Goal: Transaction & Acquisition: Purchase product/service

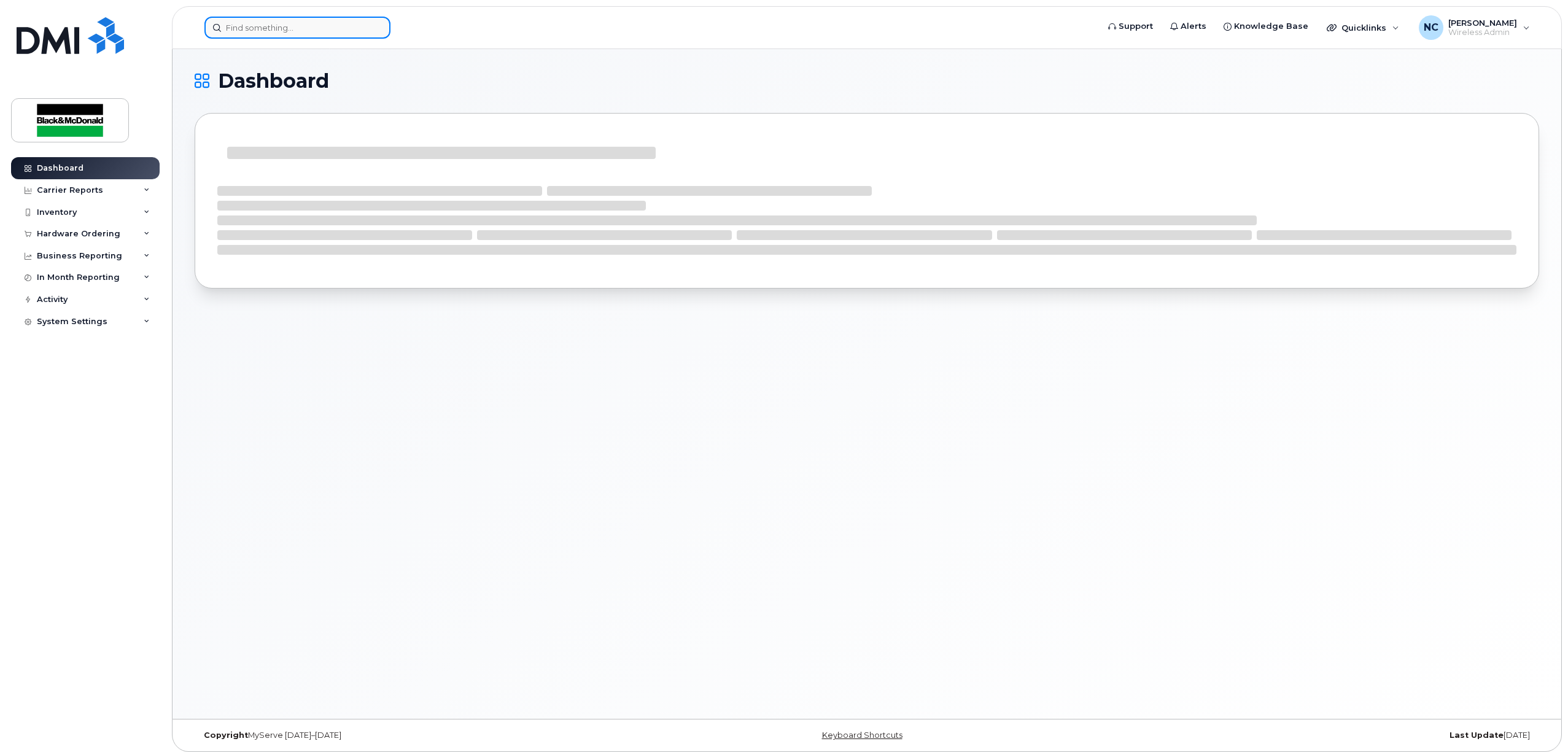
click at [254, 30] on input at bounding box center [297, 28] width 186 height 22
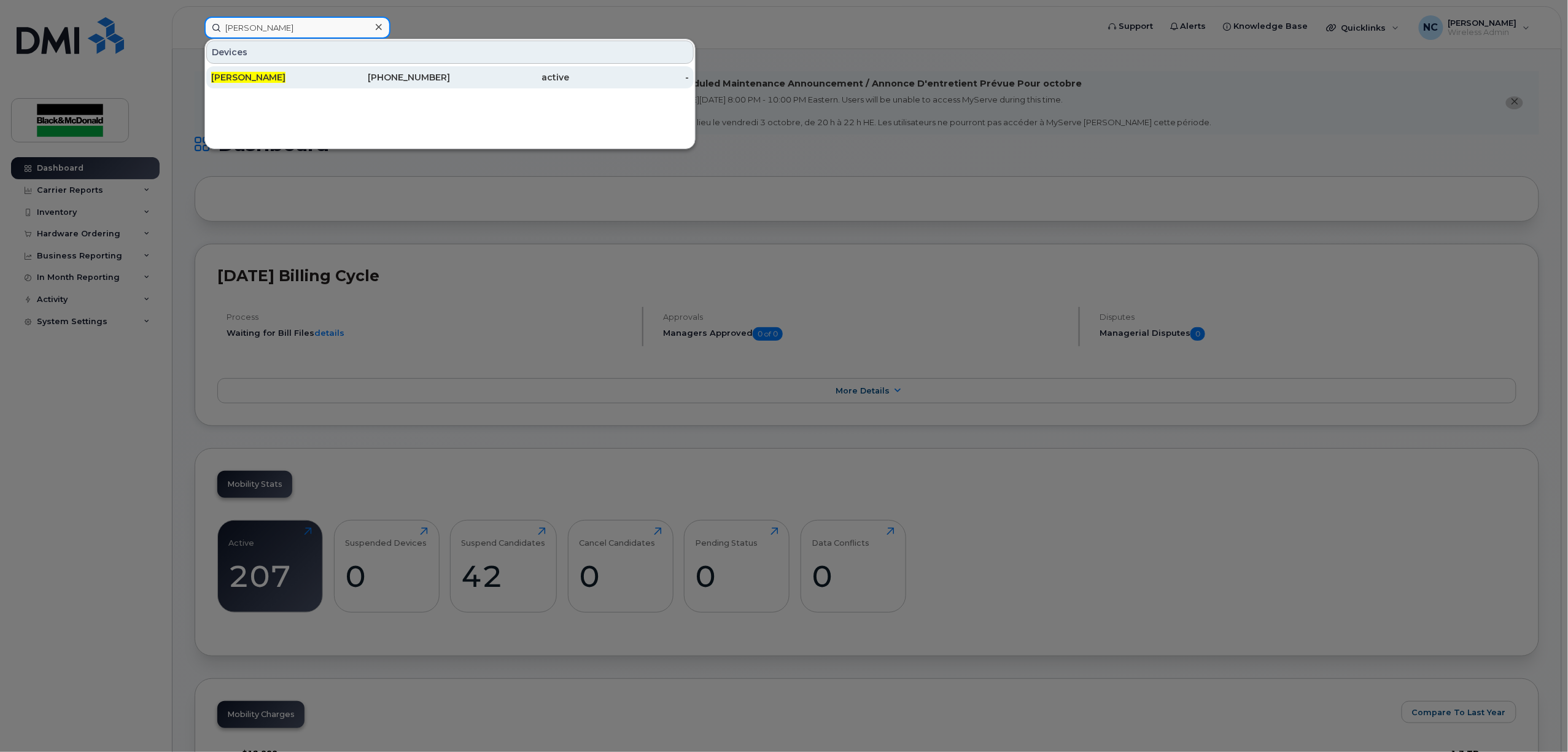
type input "john seath"
click at [409, 80] on div "519-465-4604" at bounding box center [391, 77] width 120 height 12
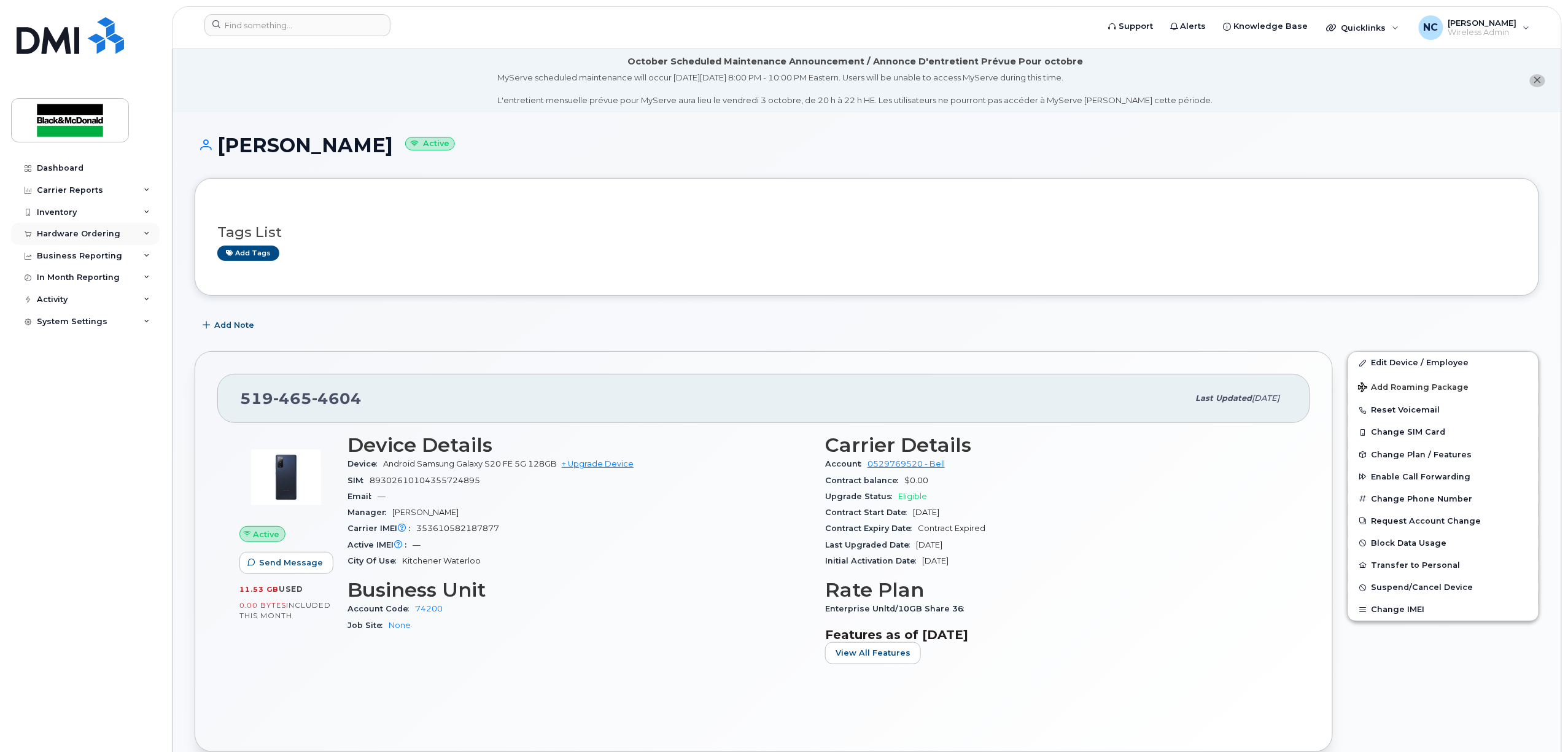
click at [81, 229] on div "Hardware Ordering" at bounding box center [78, 234] width 83 height 10
click at [70, 280] on link "Orders" at bounding box center [97, 280] width 127 height 24
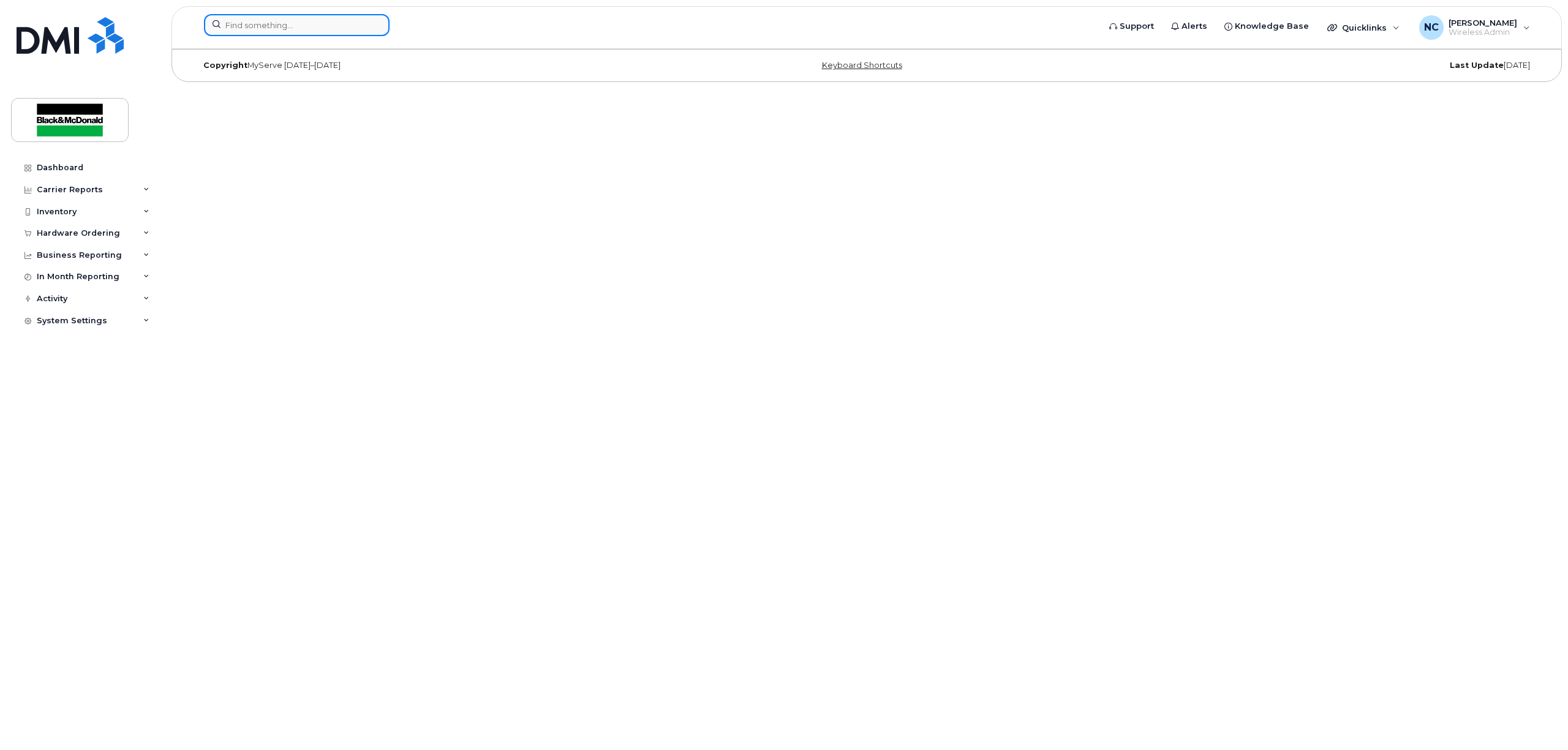
click at [306, 33] on input at bounding box center [296, 26] width 185 height 22
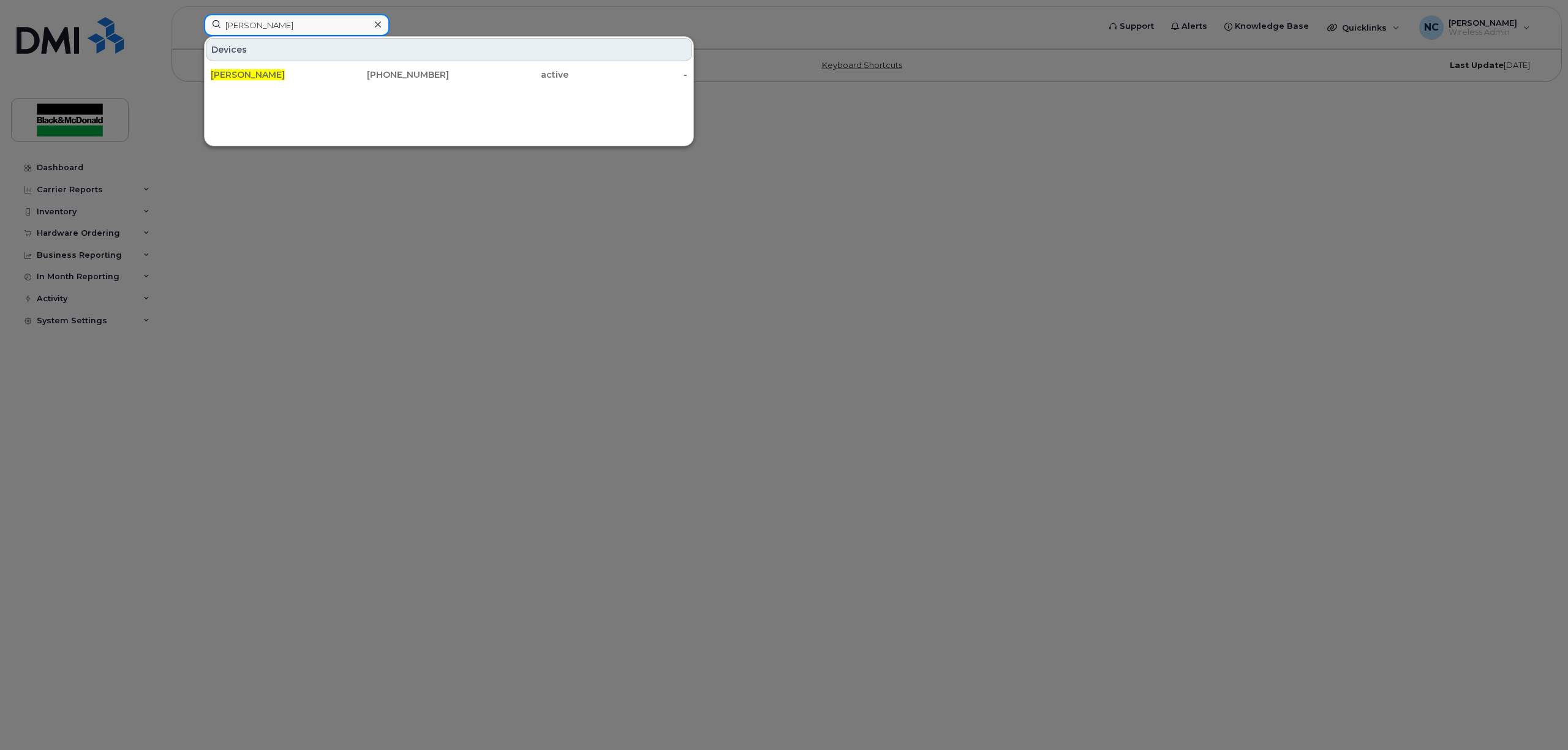
type input "john seath"
click at [349, 76] on div "519-465-4604" at bounding box center [390, 75] width 119 height 12
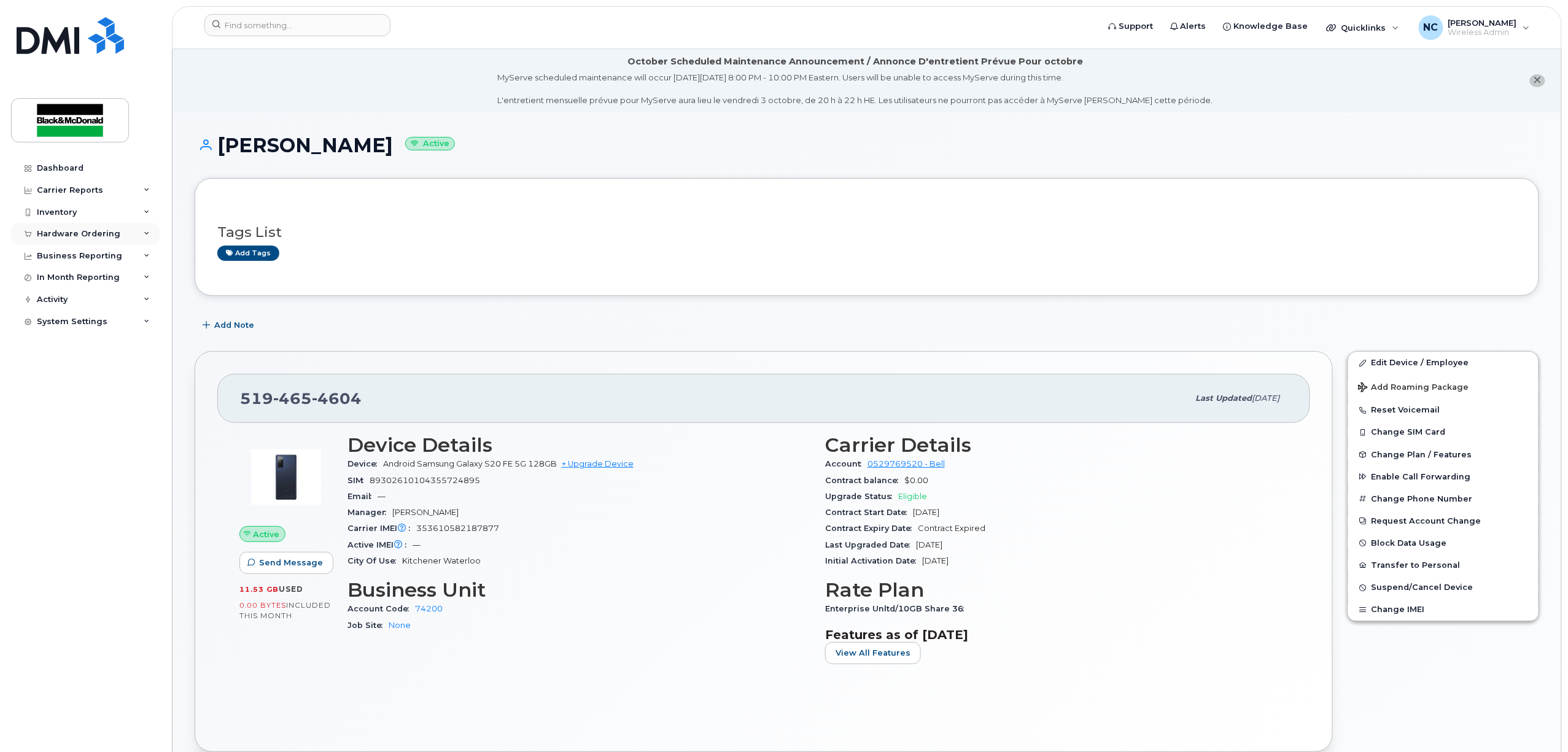
click at [116, 236] on div "Hardware Ordering" at bounding box center [85, 234] width 148 height 22
drag, startPoint x: 103, startPoint y: 285, endPoint x: 120, endPoint y: 280, distance: 17.7
click at [103, 284] on link "Orders" at bounding box center [97, 280] width 127 height 24
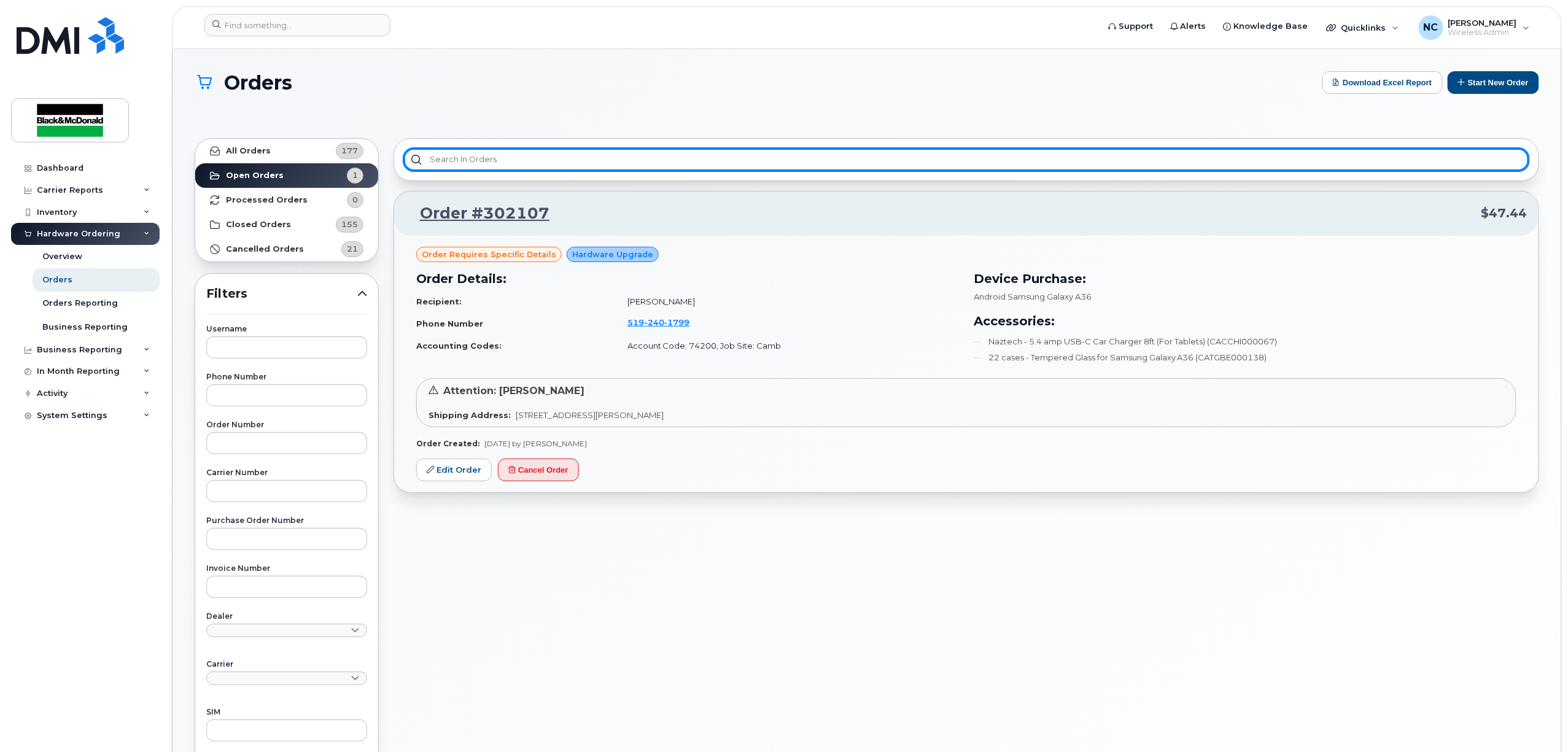
click at [605, 165] on input "text" at bounding box center [966, 160] width 1125 height 22
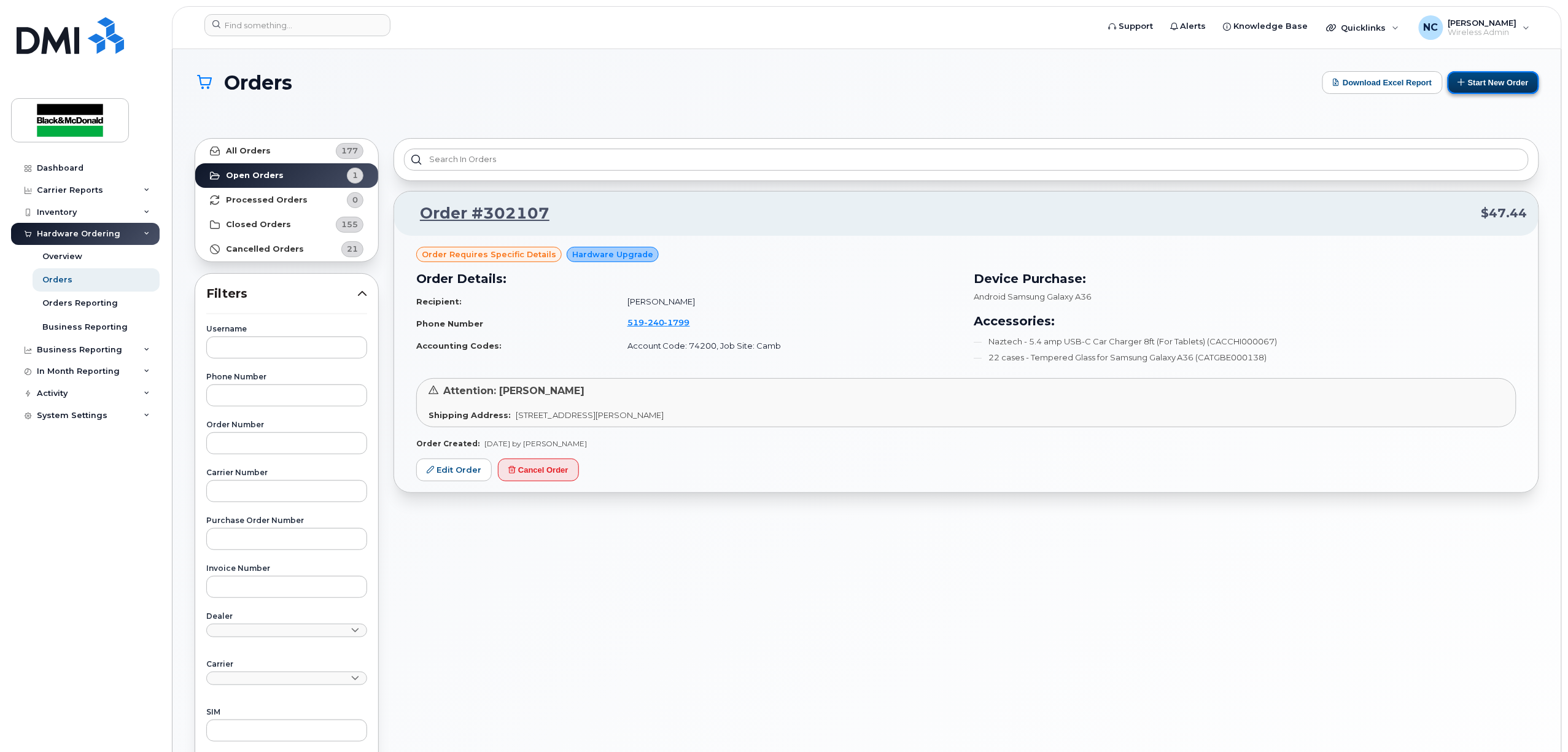
click at [1471, 79] on button "Start New Order" at bounding box center [1493, 82] width 91 height 23
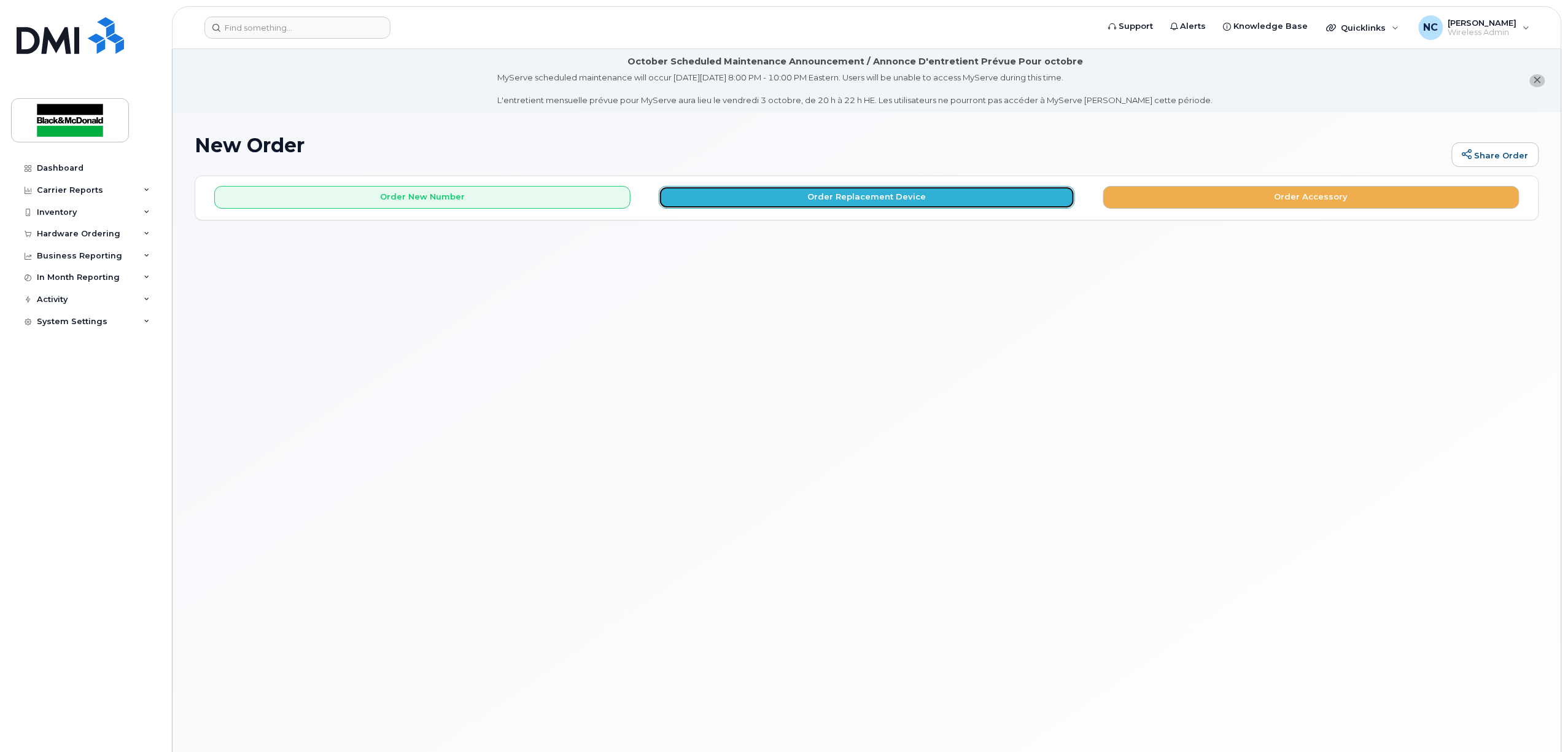
click at [852, 206] on button "Order Replacement Device" at bounding box center [867, 197] width 416 height 23
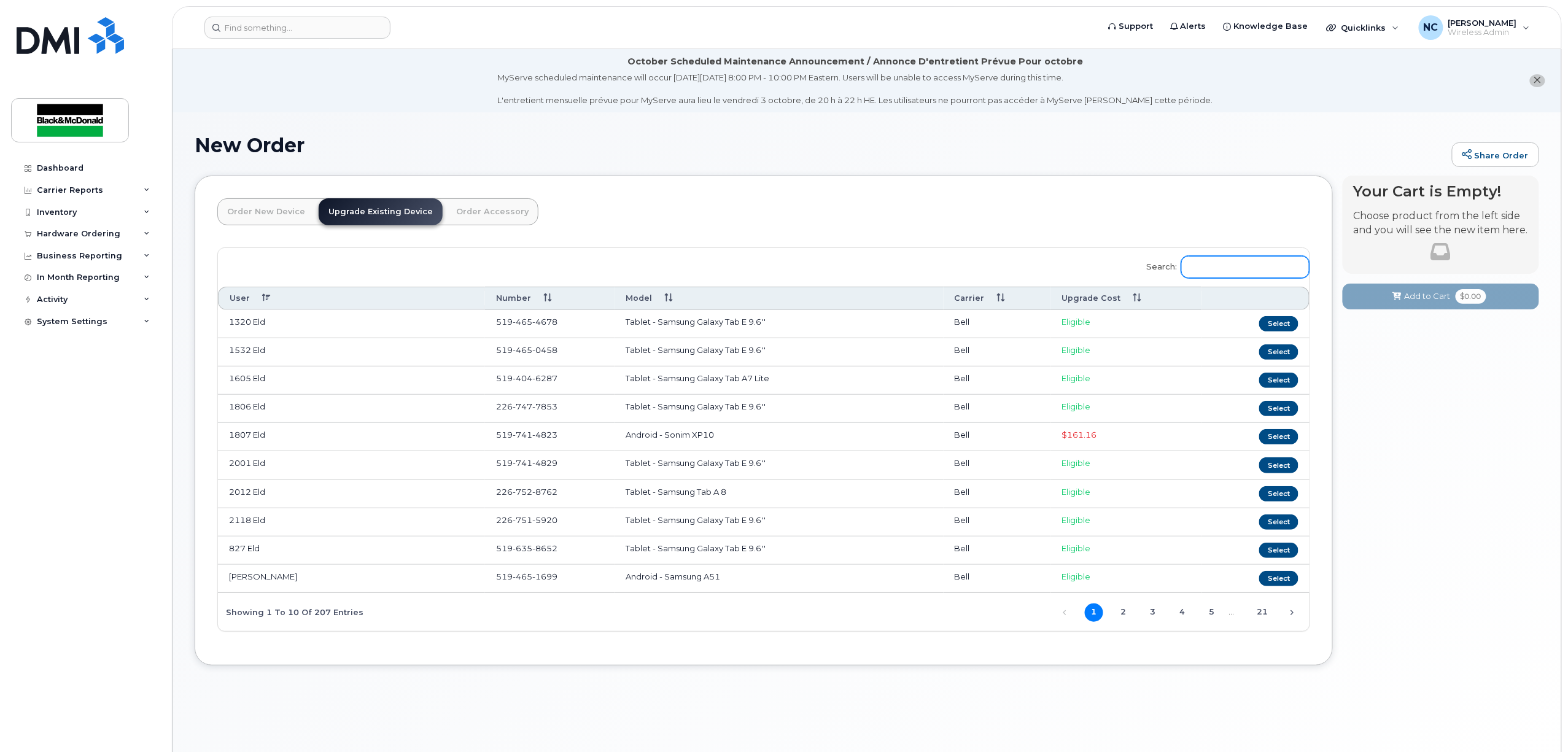
click at [1217, 264] on input "Search:" at bounding box center [1245, 267] width 128 height 22
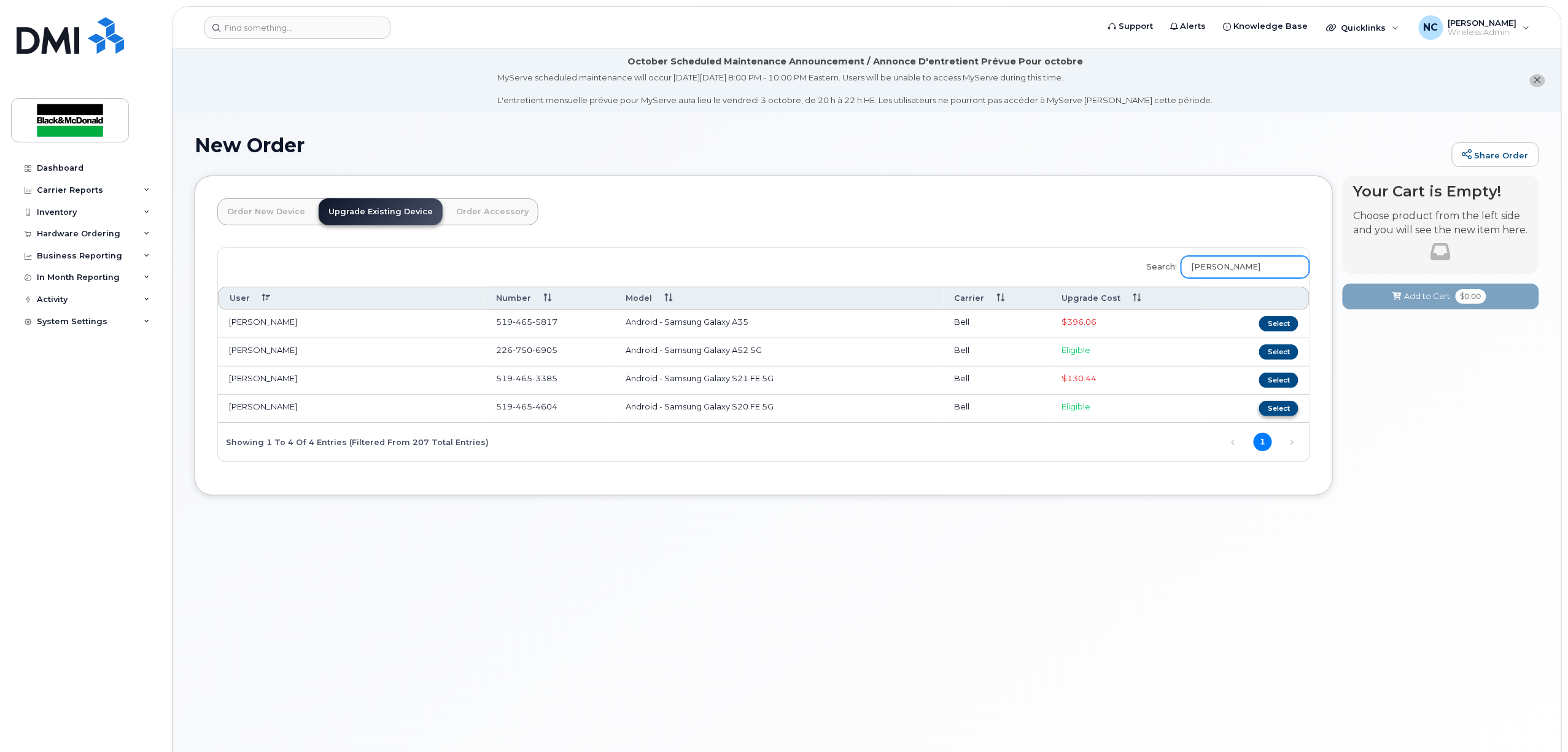
type input "john"
click at [1277, 409] on button "Select" at bounding box center [1279, 408] width 39 height 15
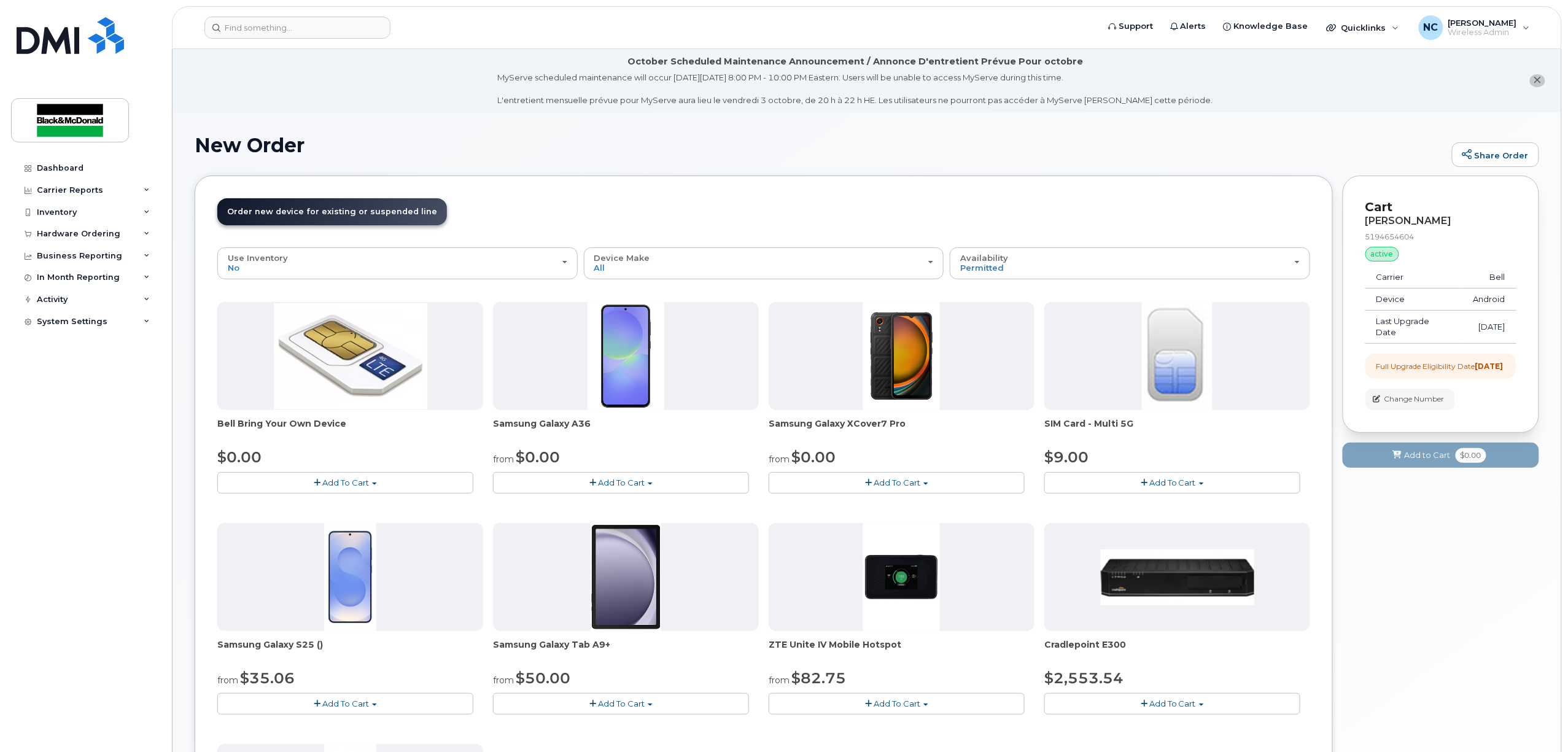
click at [622, 484] on span "Add To Cart" at bounding box center [621, 482] width 47 height 10
click at [627, 504] on link "$0.00 - 3 year term - voice & data plan" at bounding box center [585, 505] width 177 height 15
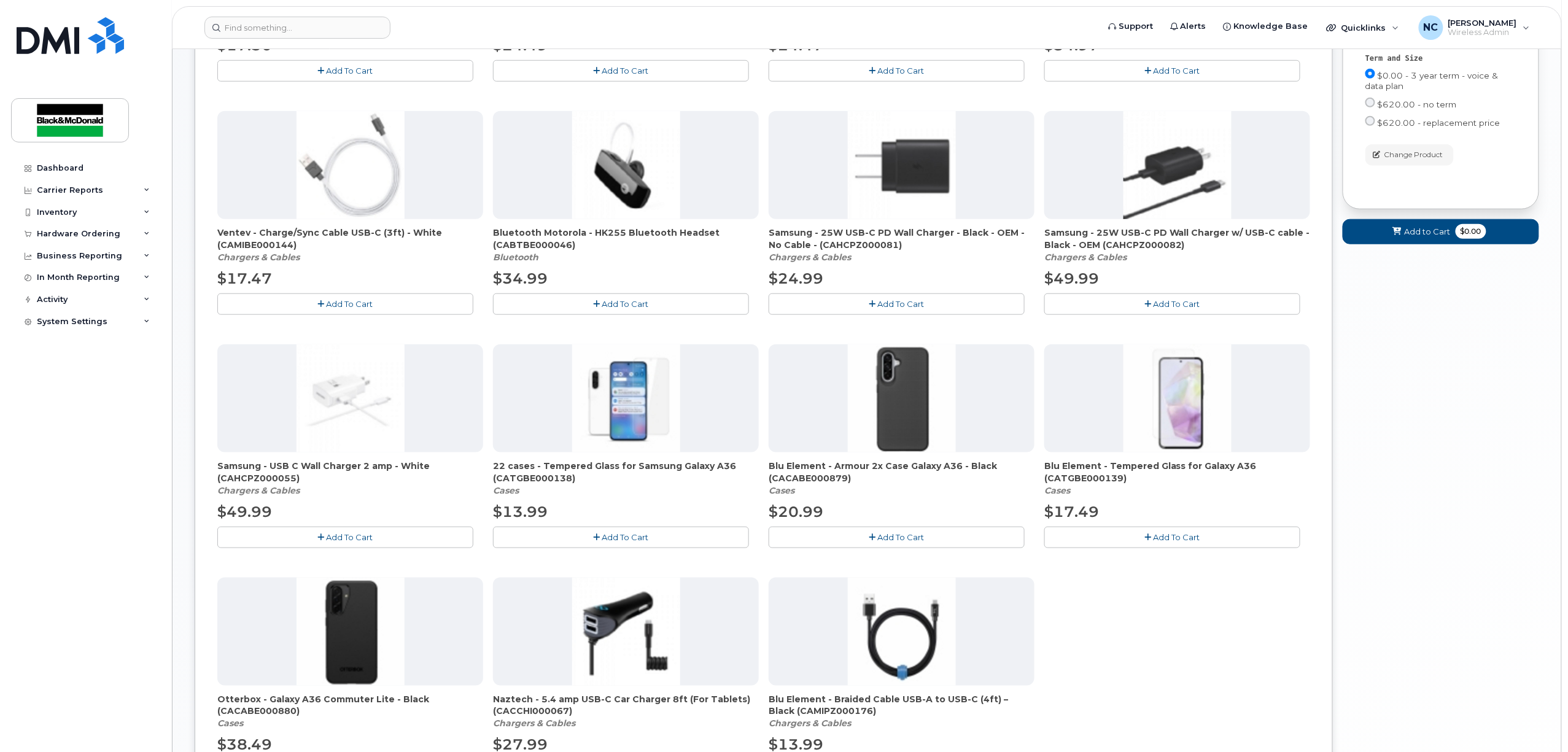
scroll to position [491, 0]
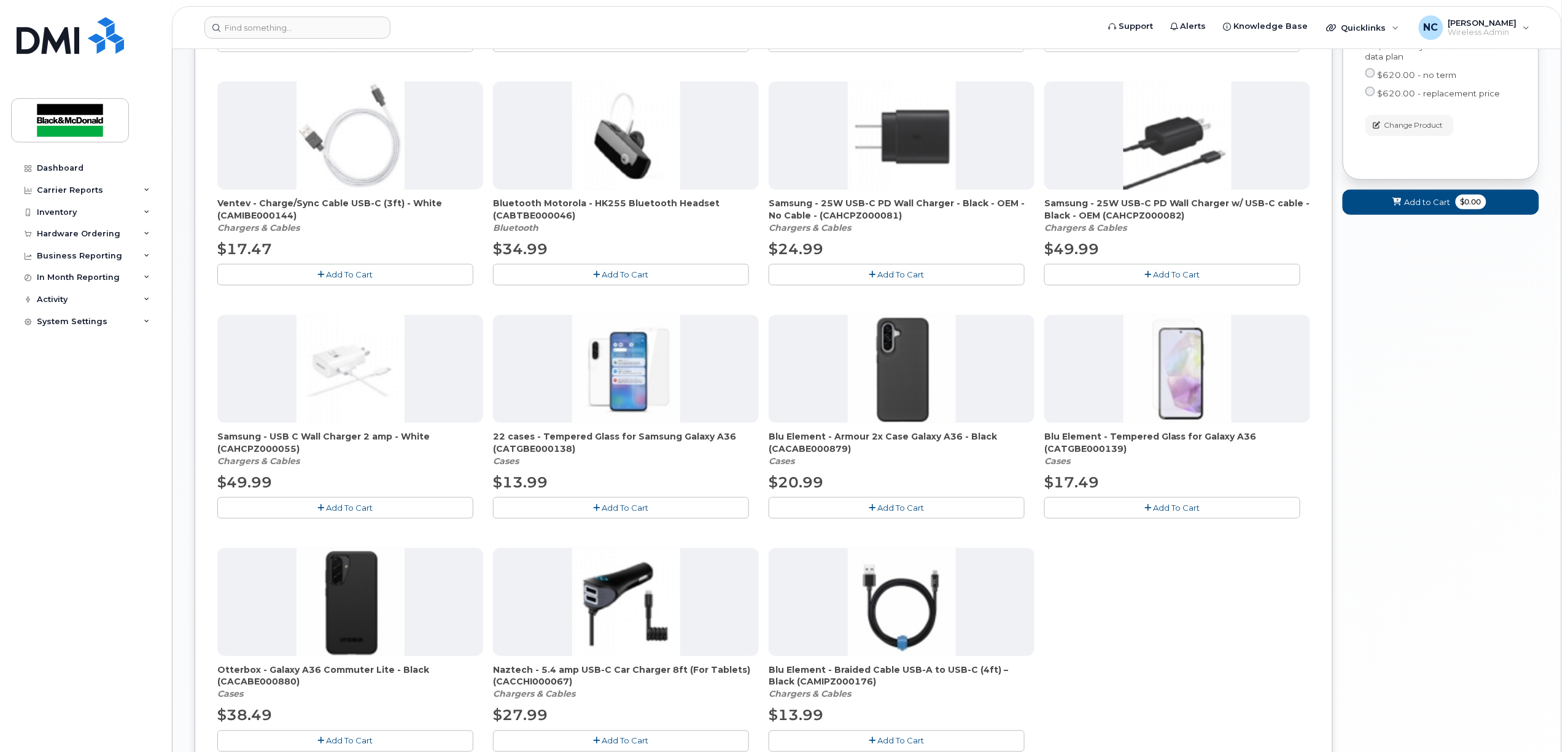
click at [345, 625] on img at bounding box center [351, 602] width 108 height 108
click at [1195, 512] on span "Add To Cart" at bounding box center [1176, 508] width 47 height 10
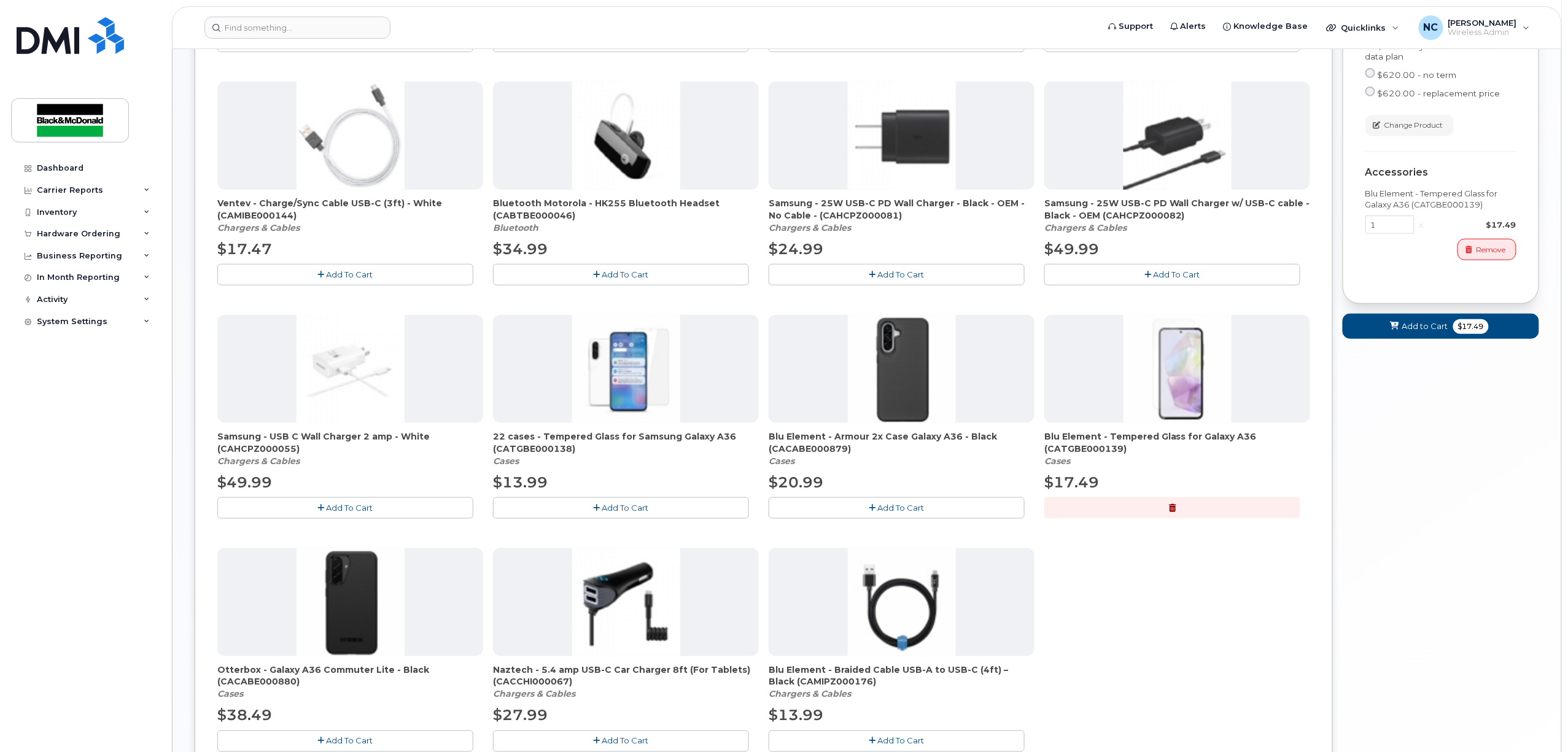
scroll to position [573, 0]
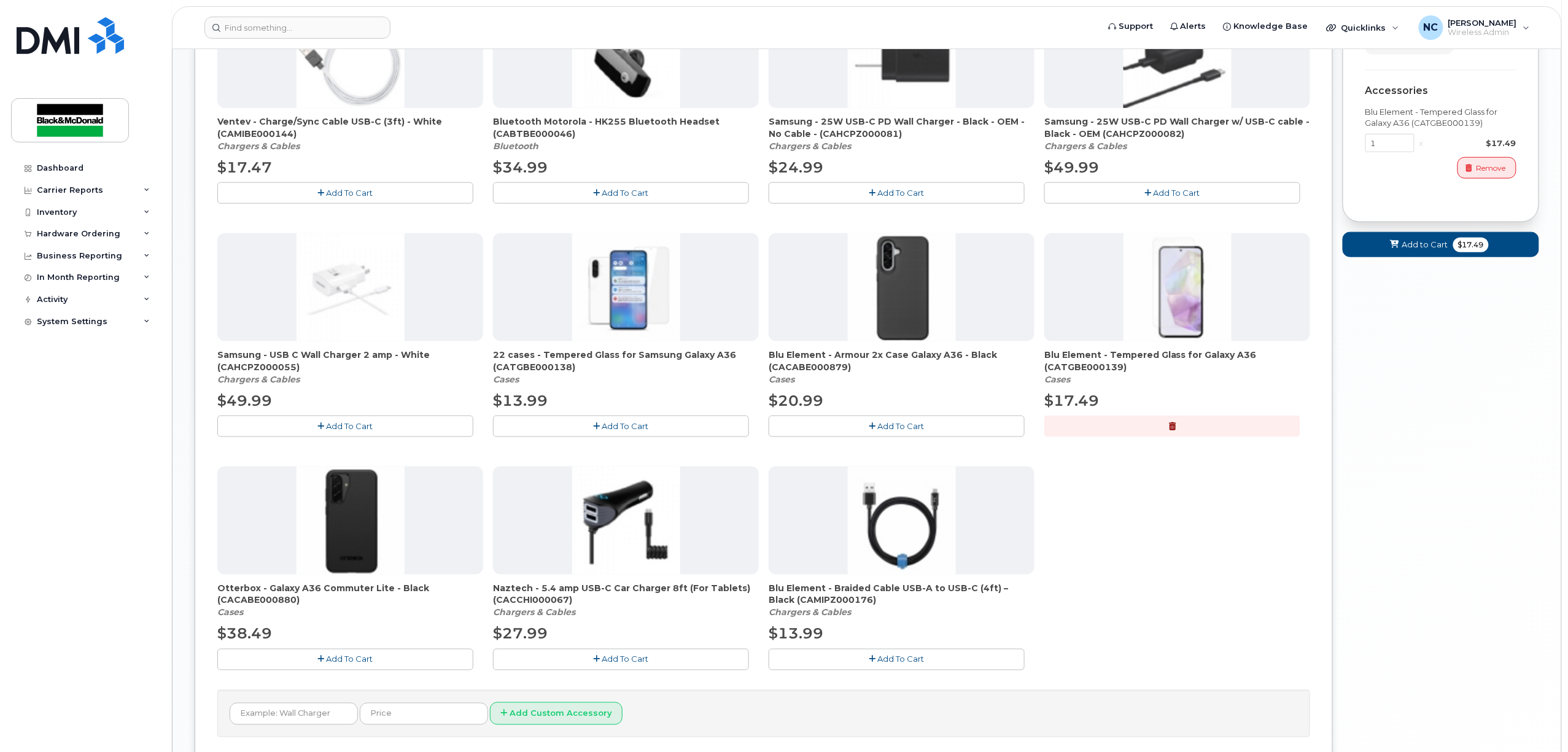
click at [360, 664] on span "Add To Cart" at bounding box center [349, 659] width 47 height 10
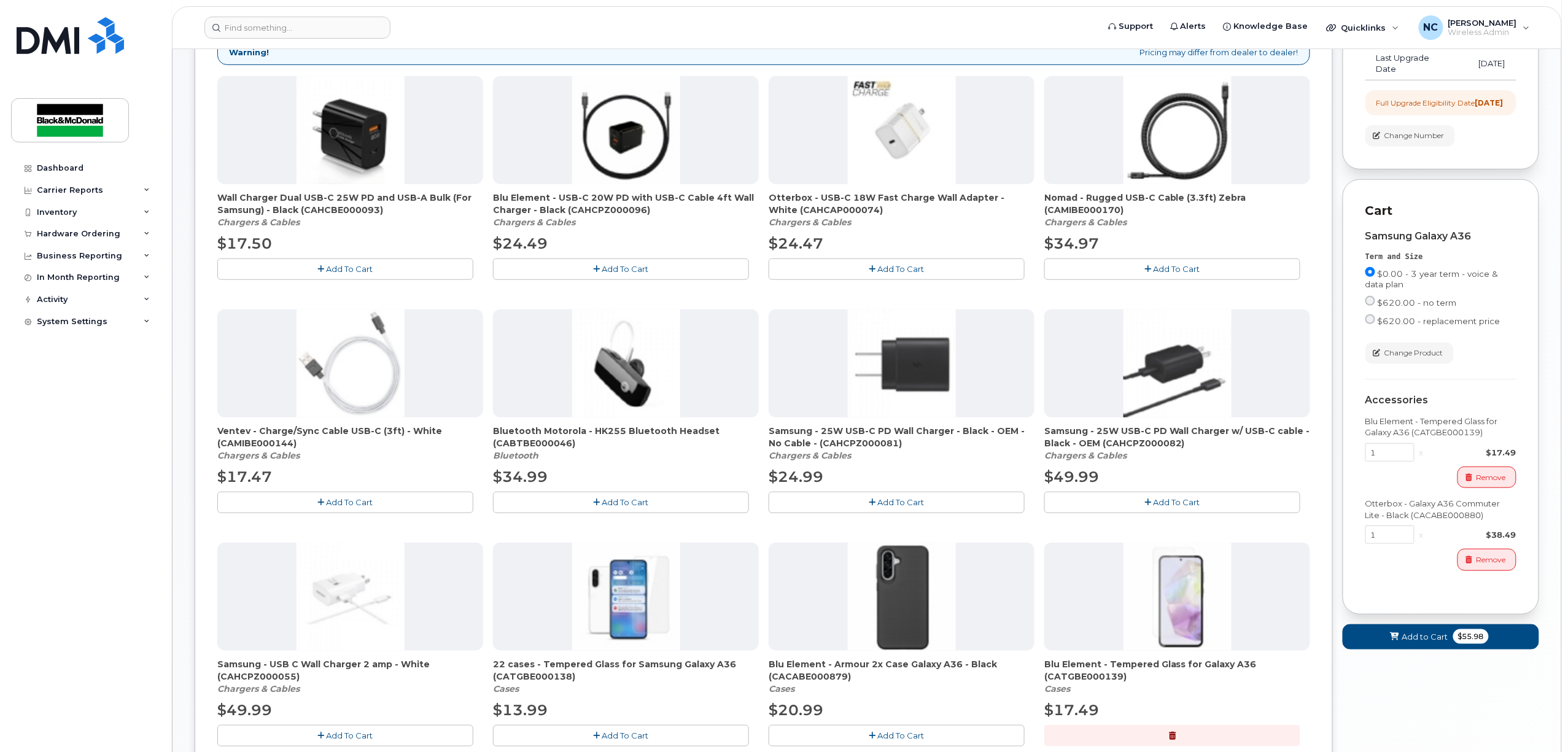
scroll to position [268, 0]
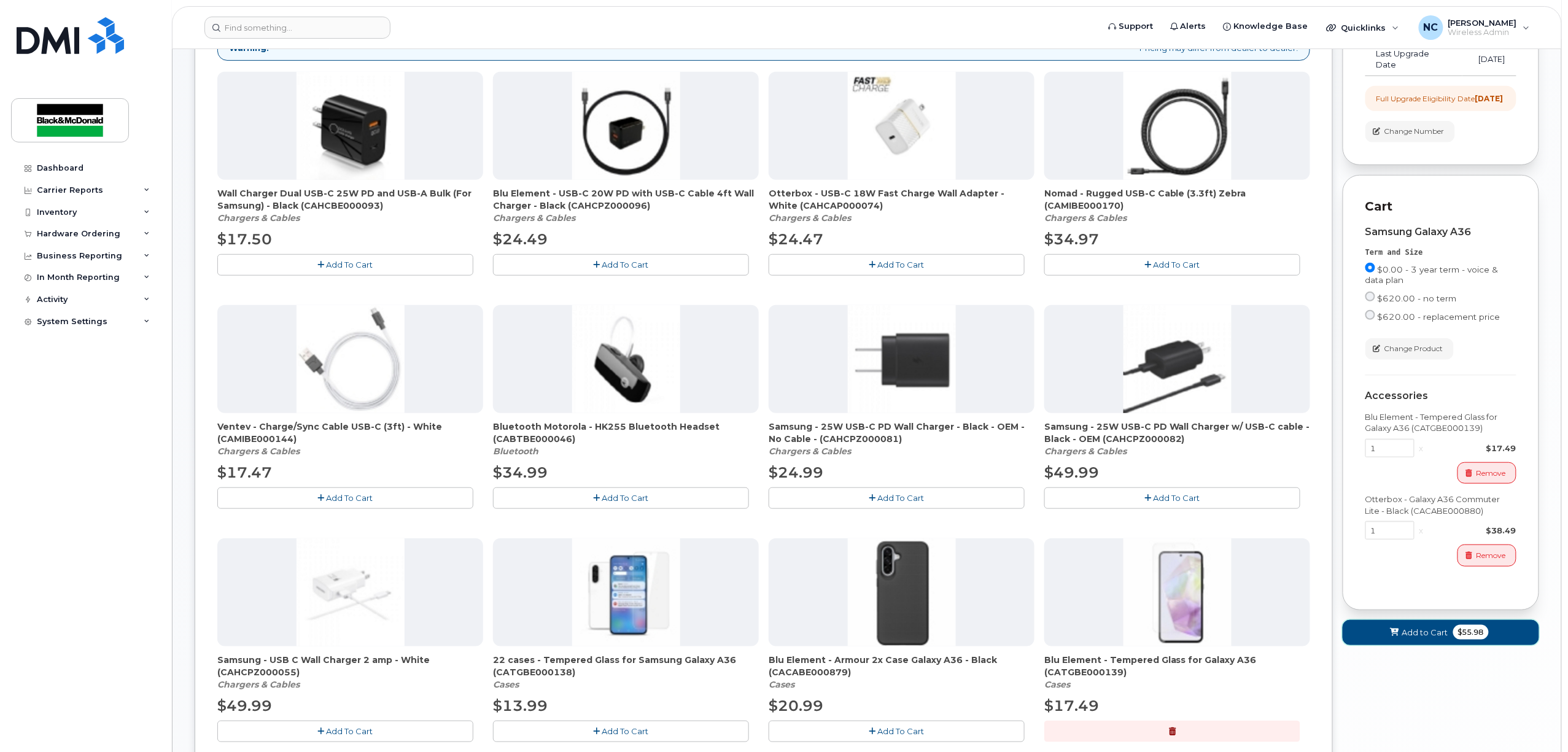
click at [1429, 638] on span "Add to Cart" at bounding box center [1425, 632] width 46 height 12
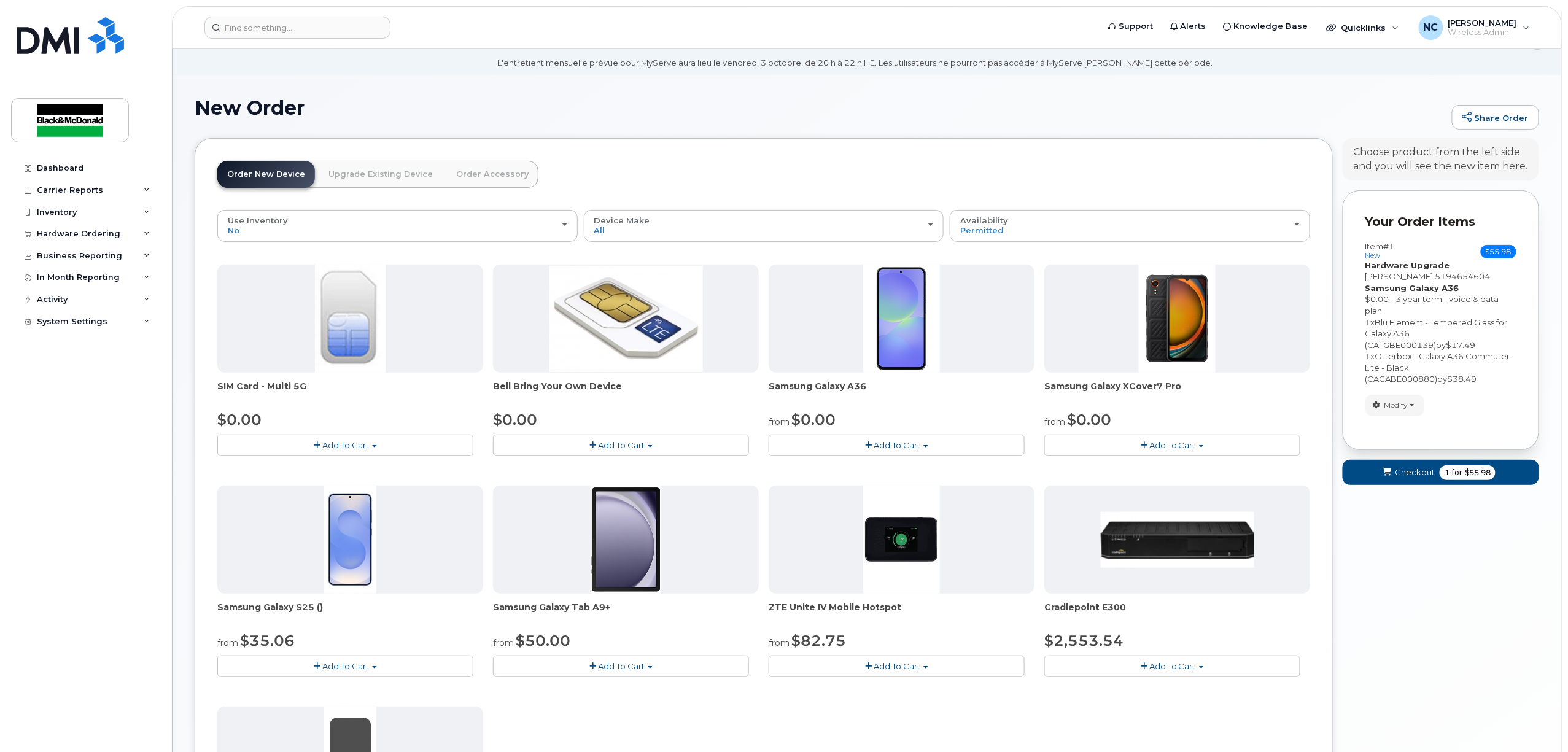
scroll to position [0, 0]
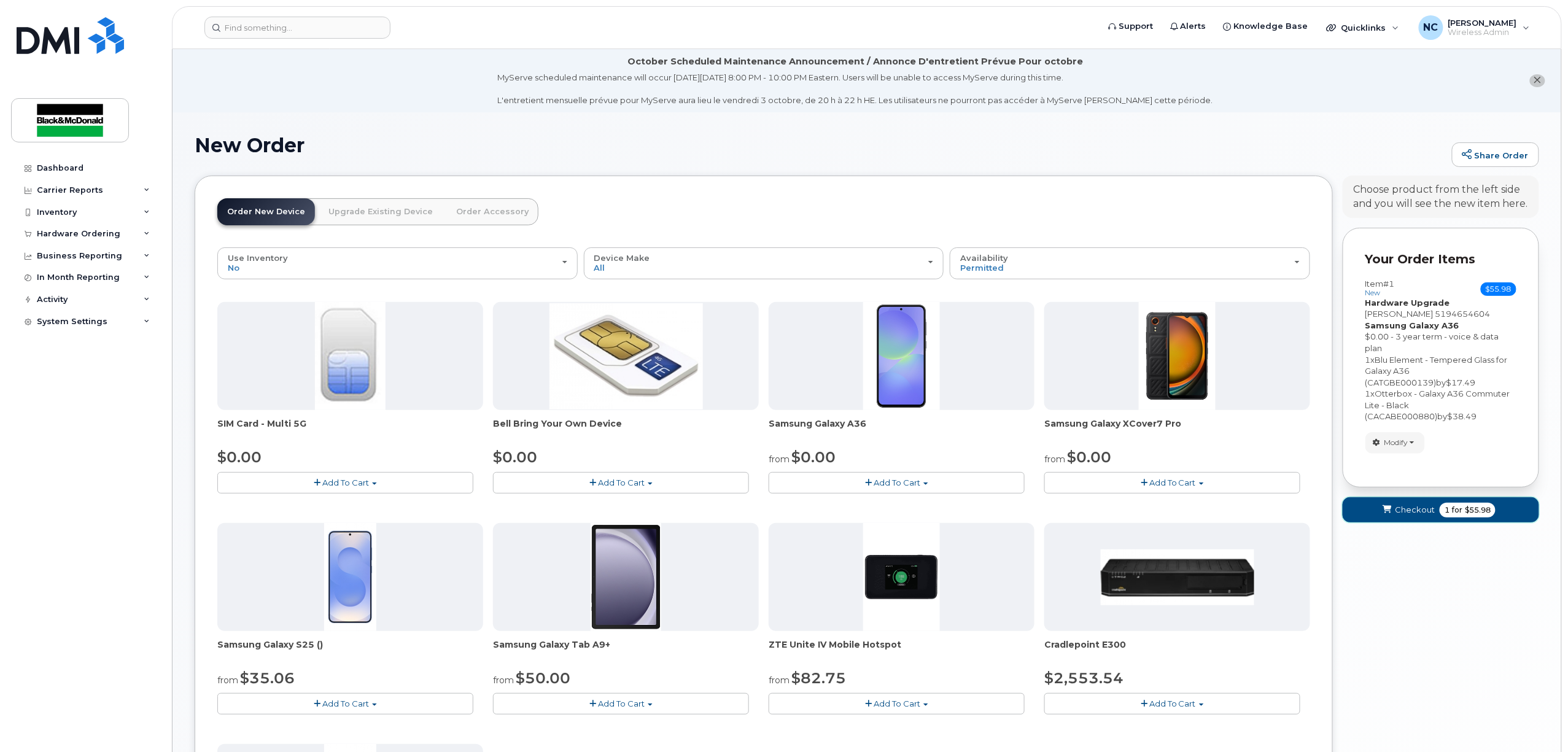
click at [1446, 511] on span "1" at bounding box center [1447, 510] width 5 height 11
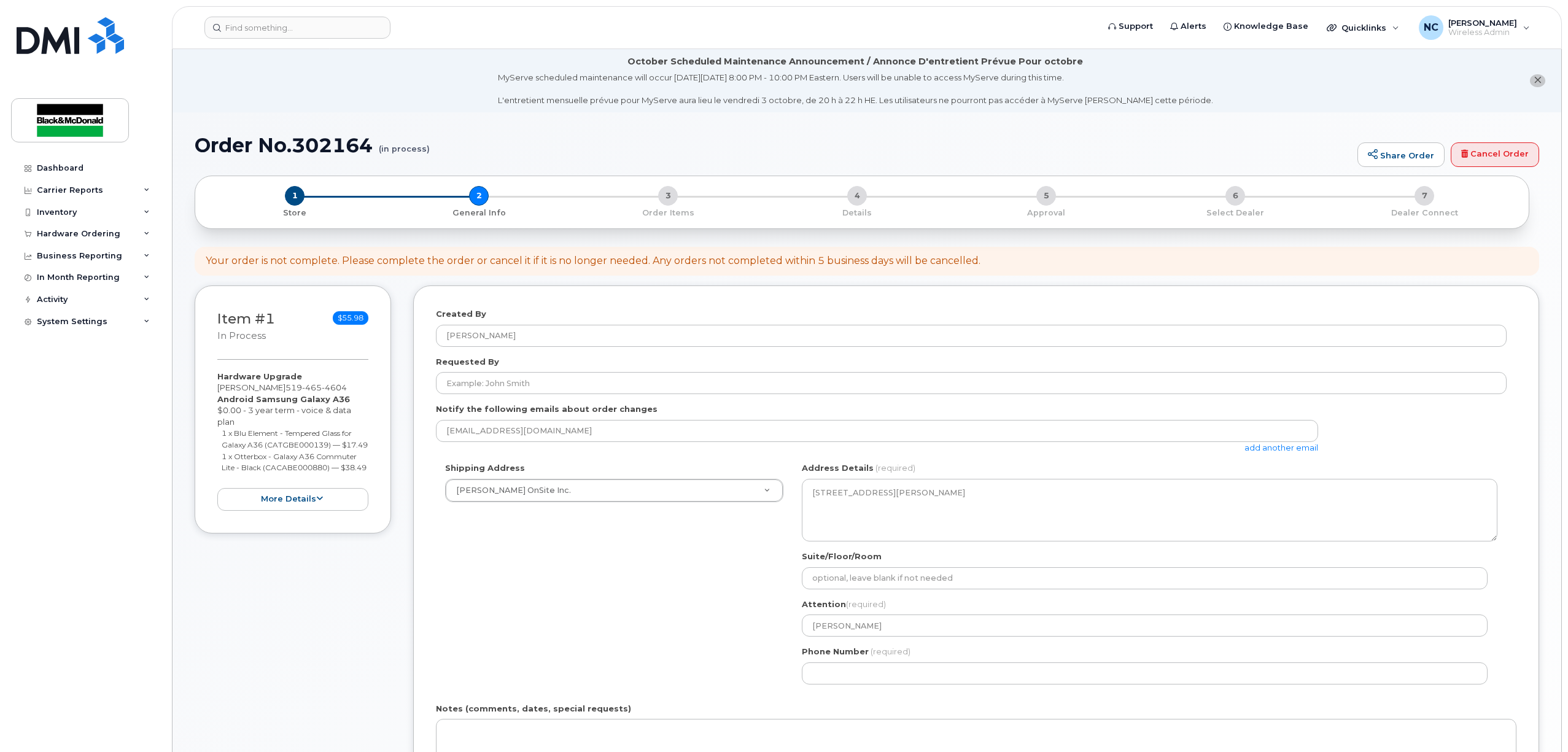
select select
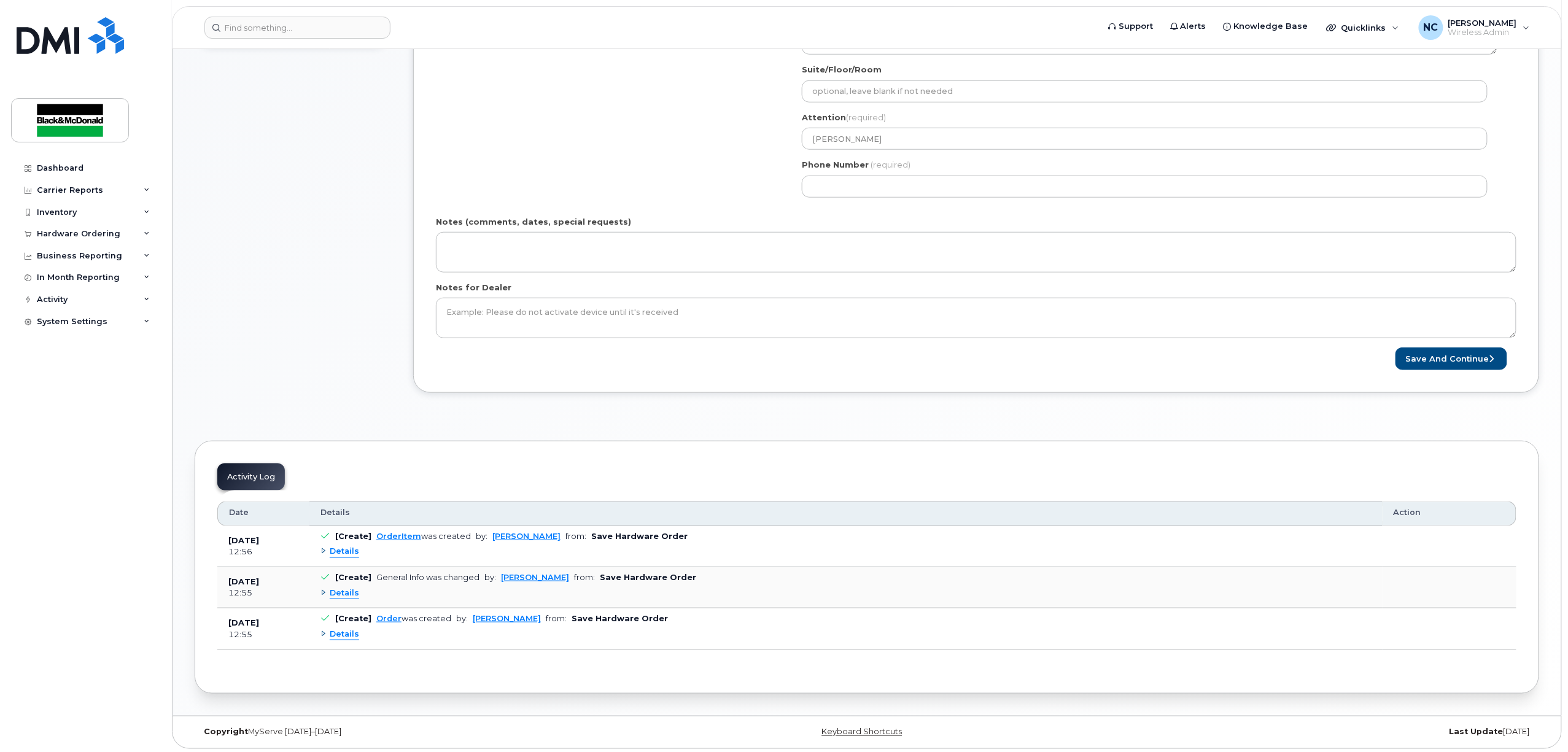
scroll to position [495, 0]
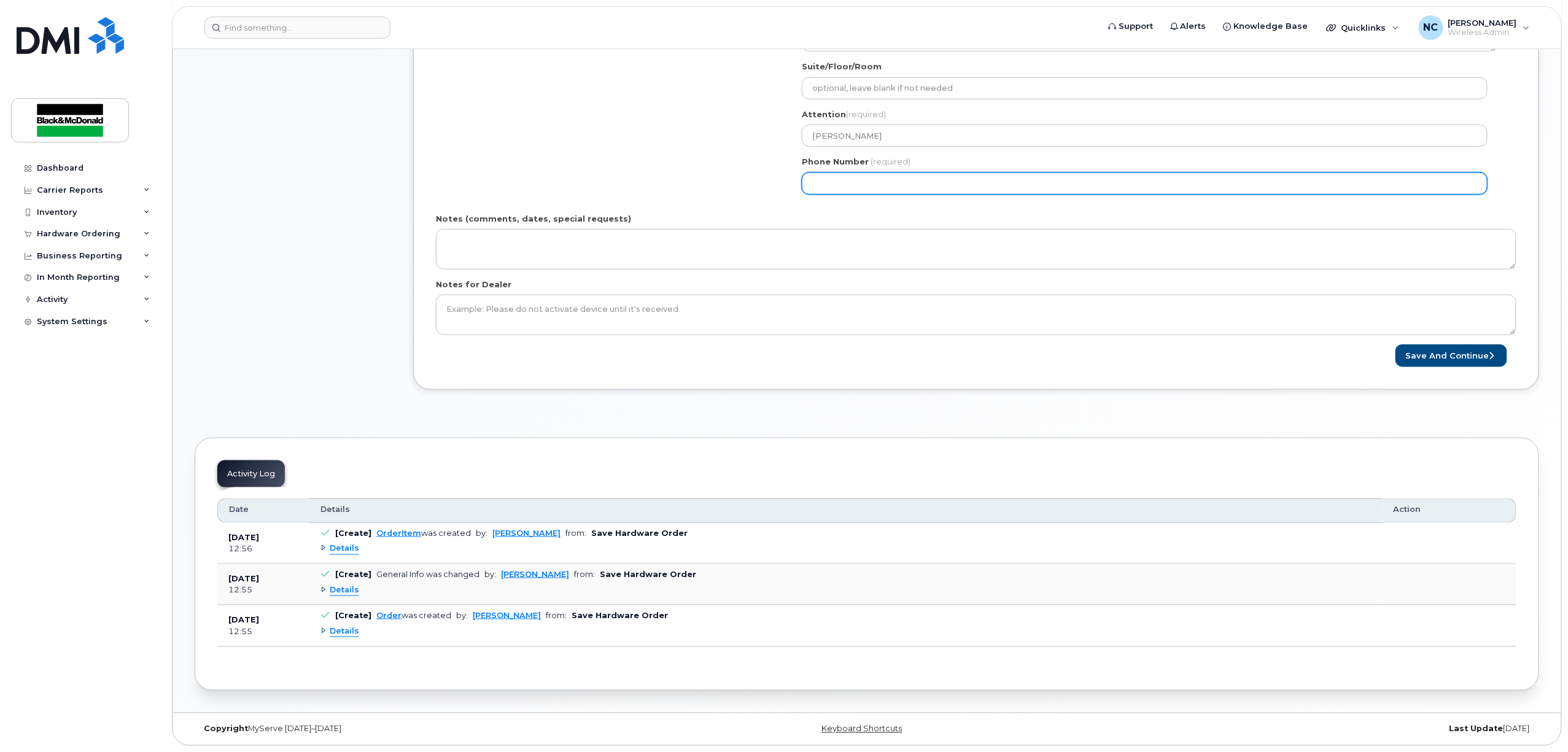
click at [1062, 177] on input "Phone Number" at bounding box center [1145, 184] width 686 height 22
type input "5195782440"
select select
click at [1411, 357] on button "Save and Continue" at bounding box center [1452, 355] width 112 height 23
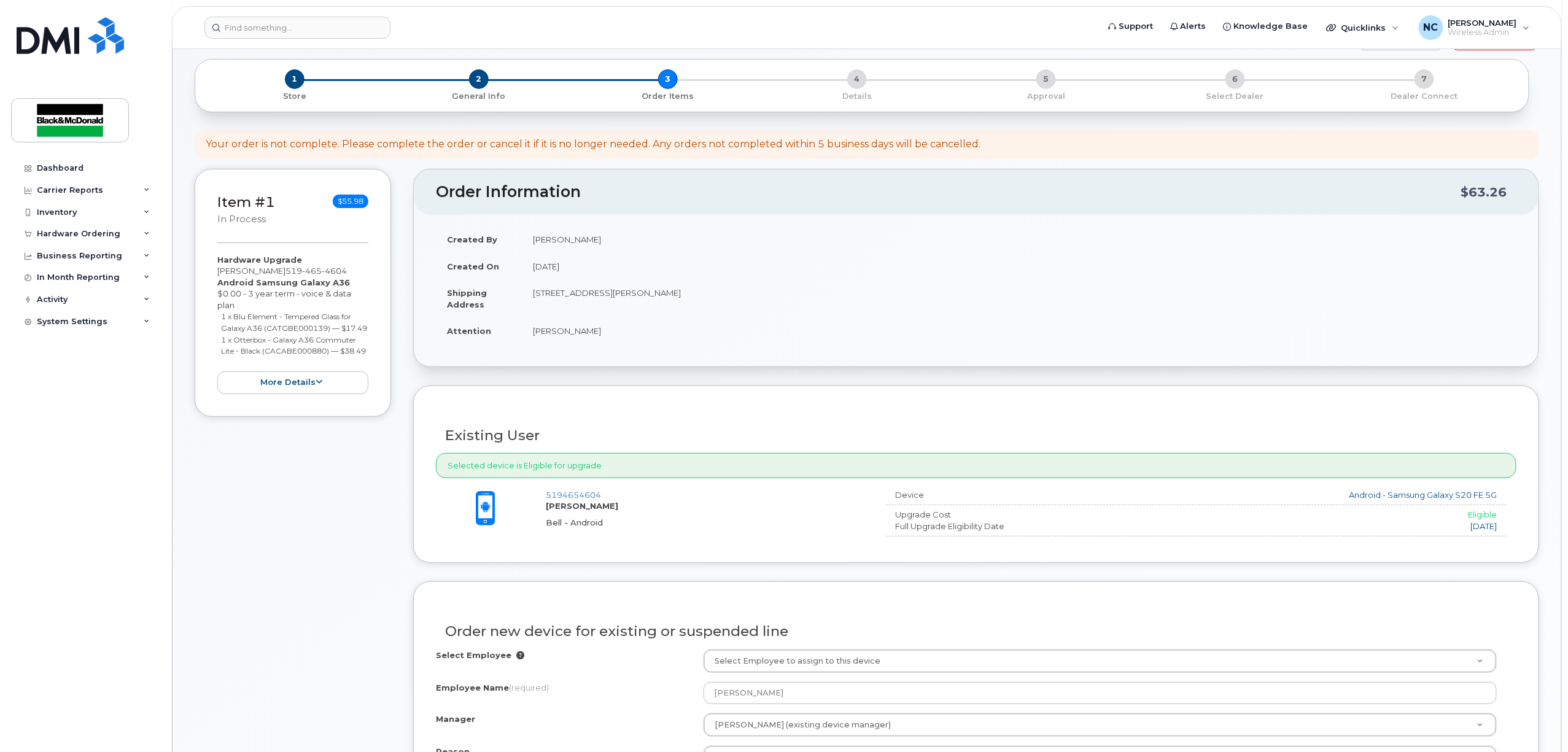
scroll to position [327, 0]
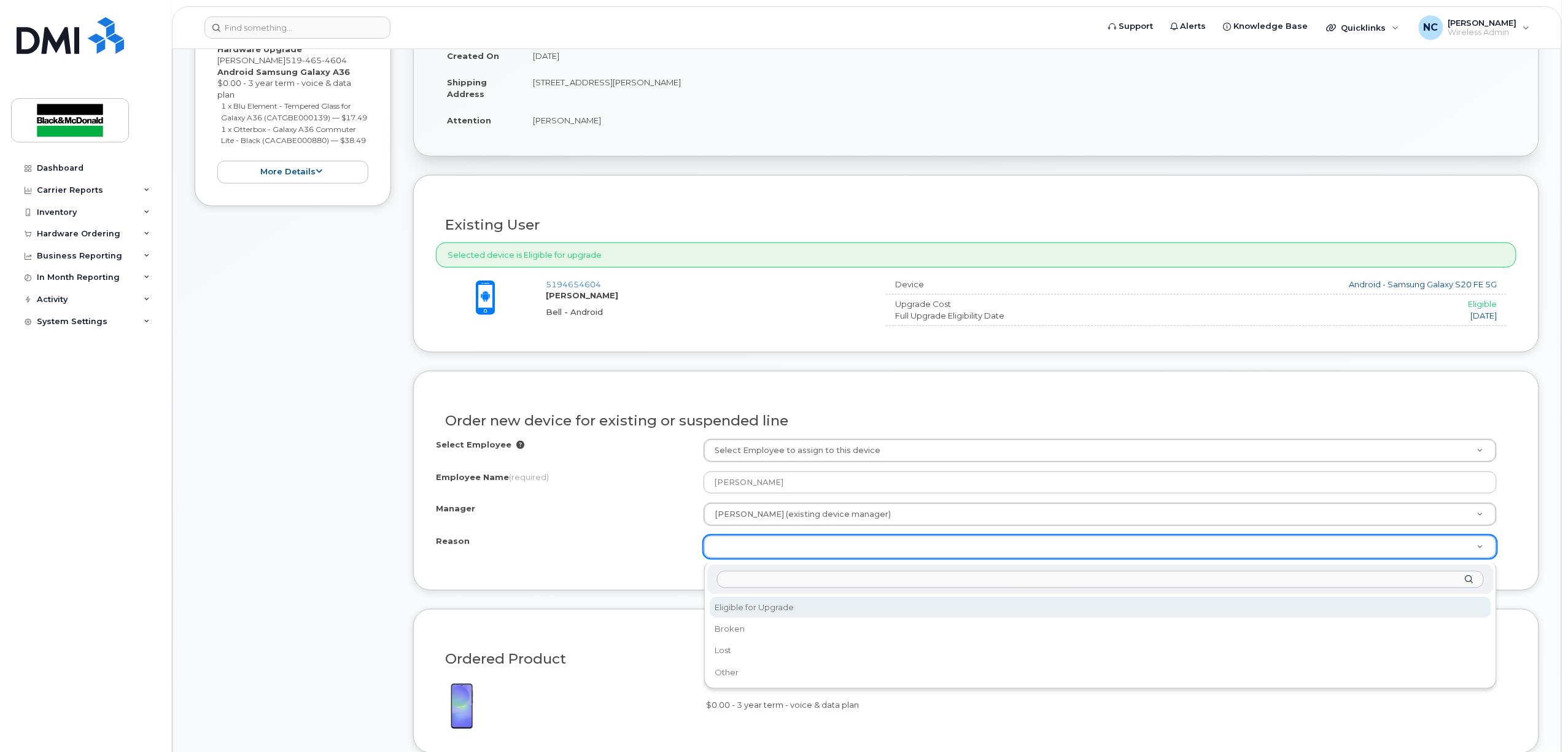
select select "eligible_for_upgrade"
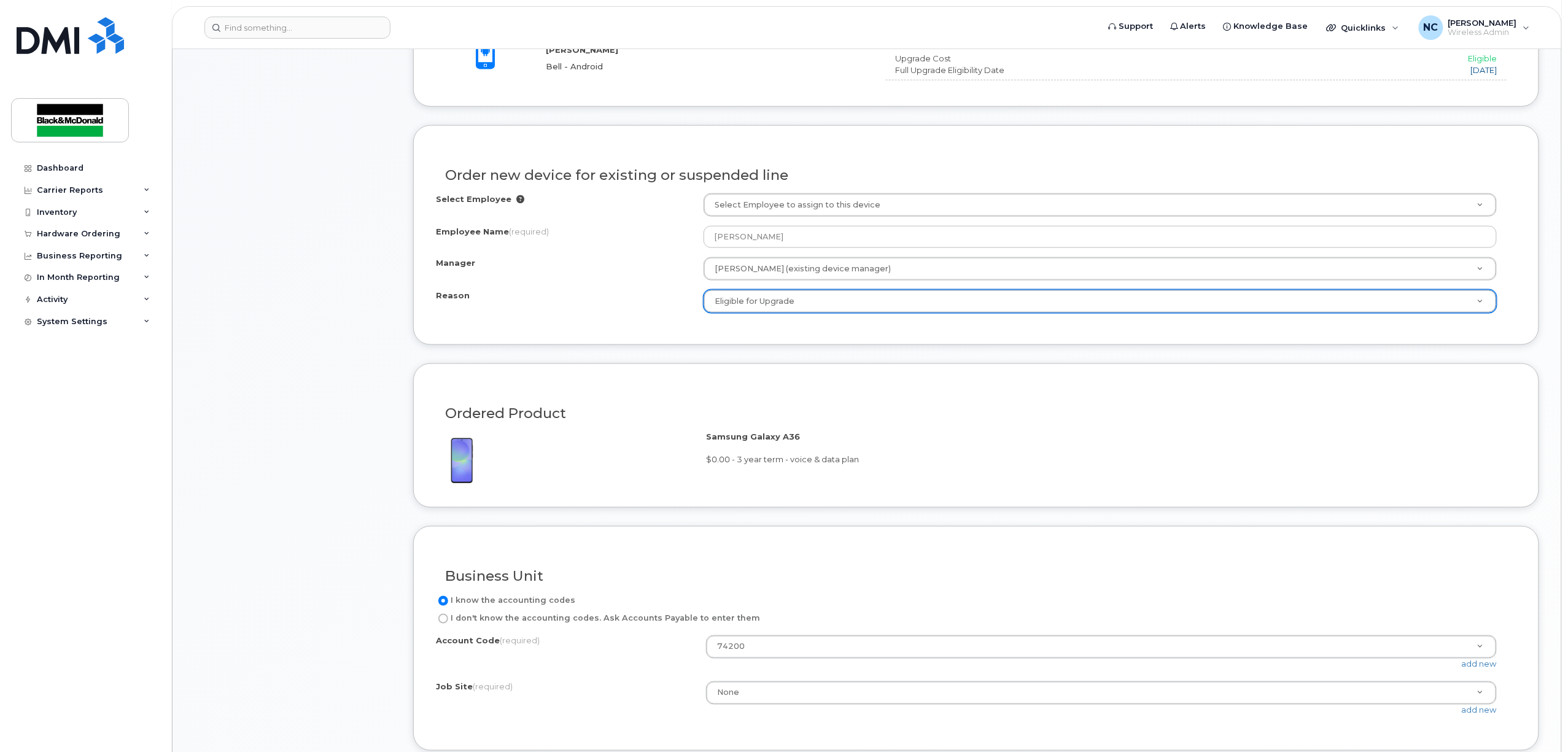
scroll to position [900, 0]
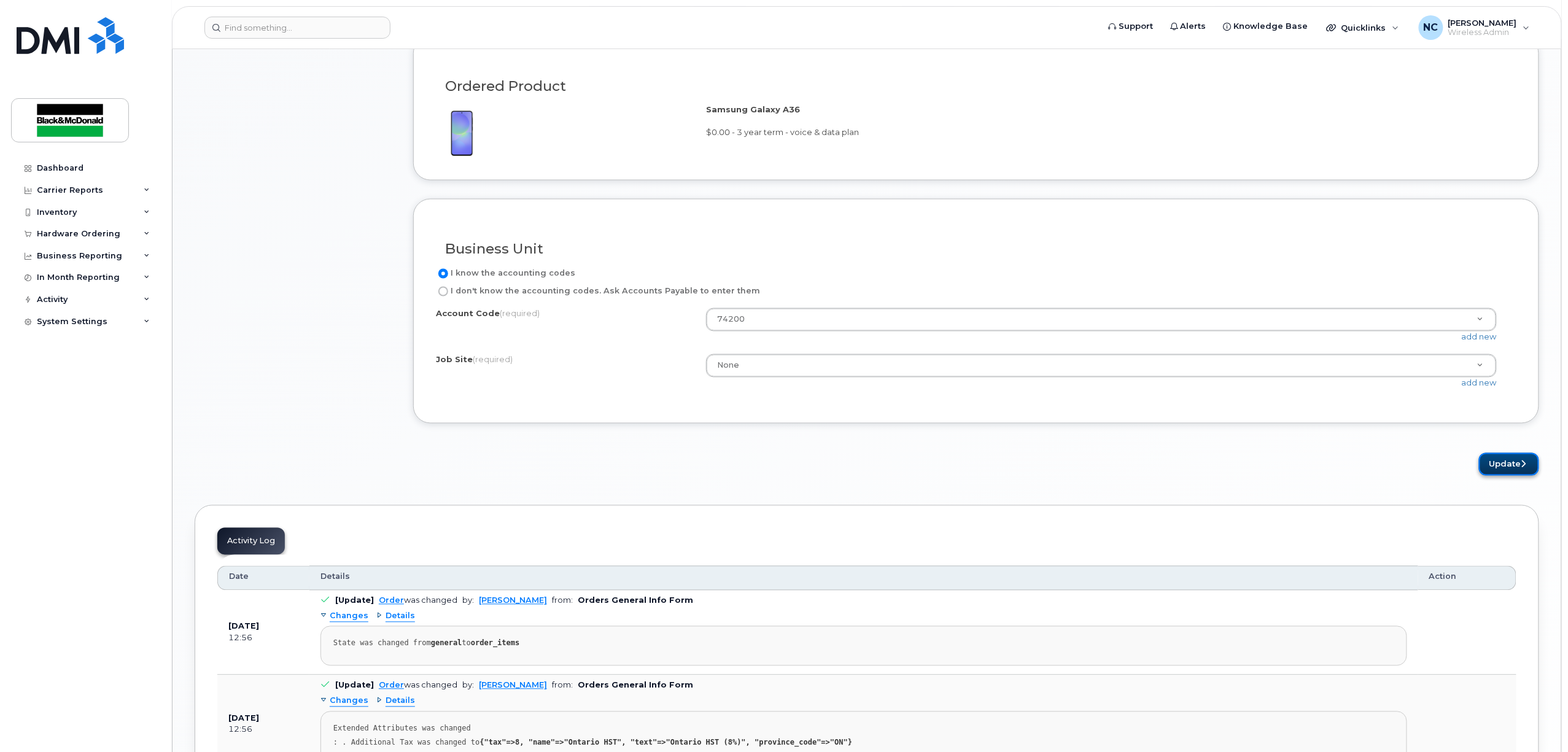
click at [1492, 470] on button "Update" at bounding box center [1510, 464] width 60 height 23
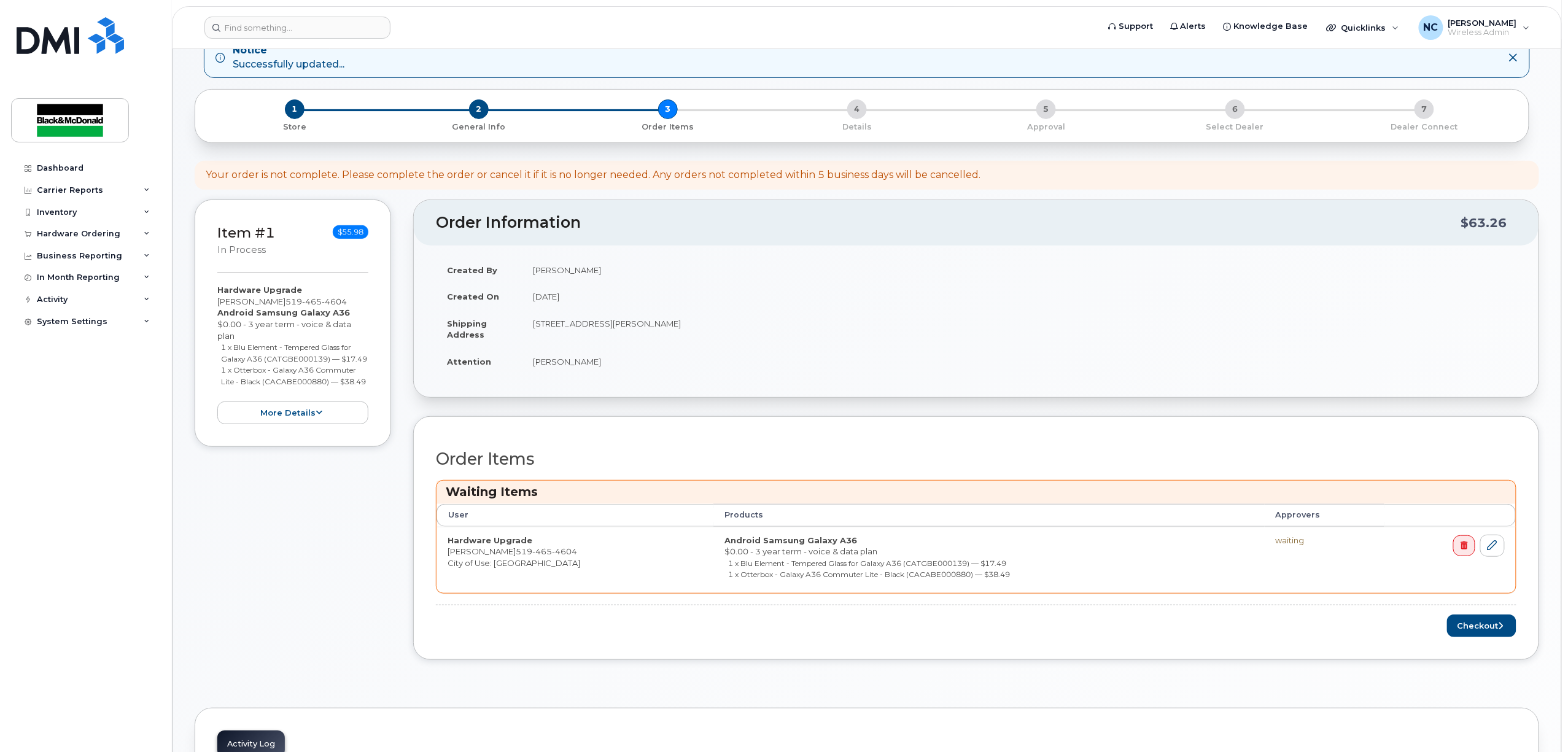
scroll to position [164, 0]
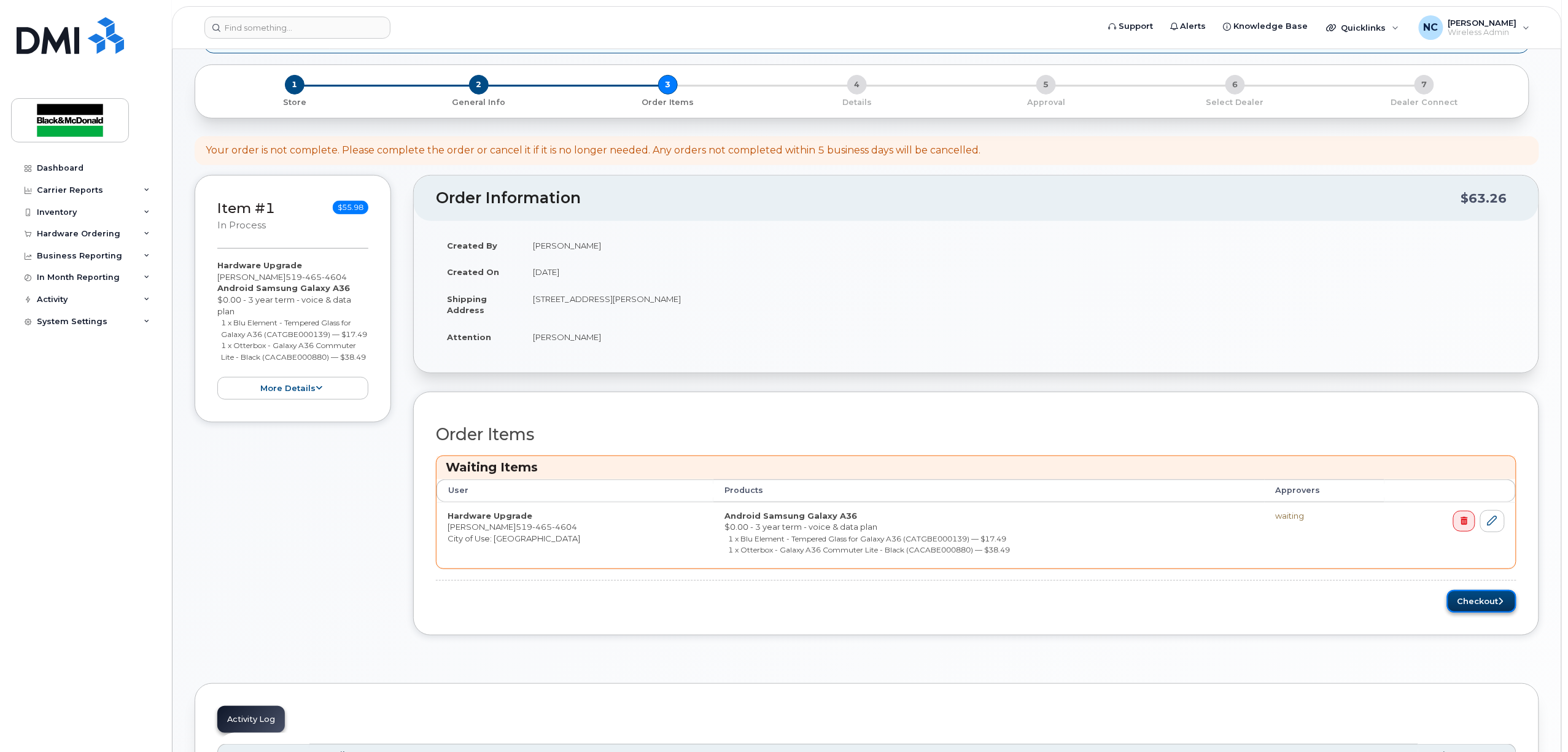
click at [1479, 599] on button "Checkout" at bounding box center [1482, 601] width 70 height 23
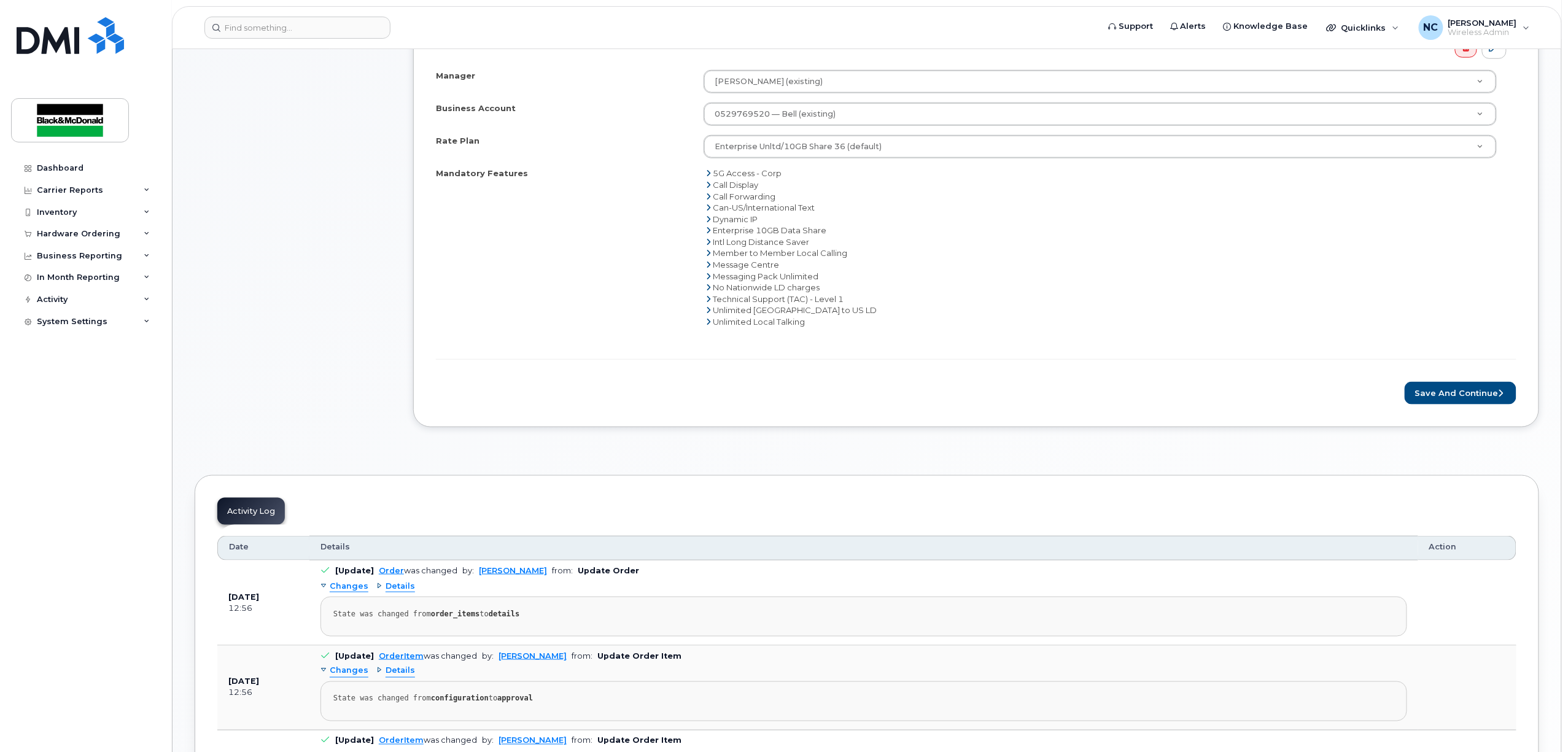
scroll to position [409, 0]
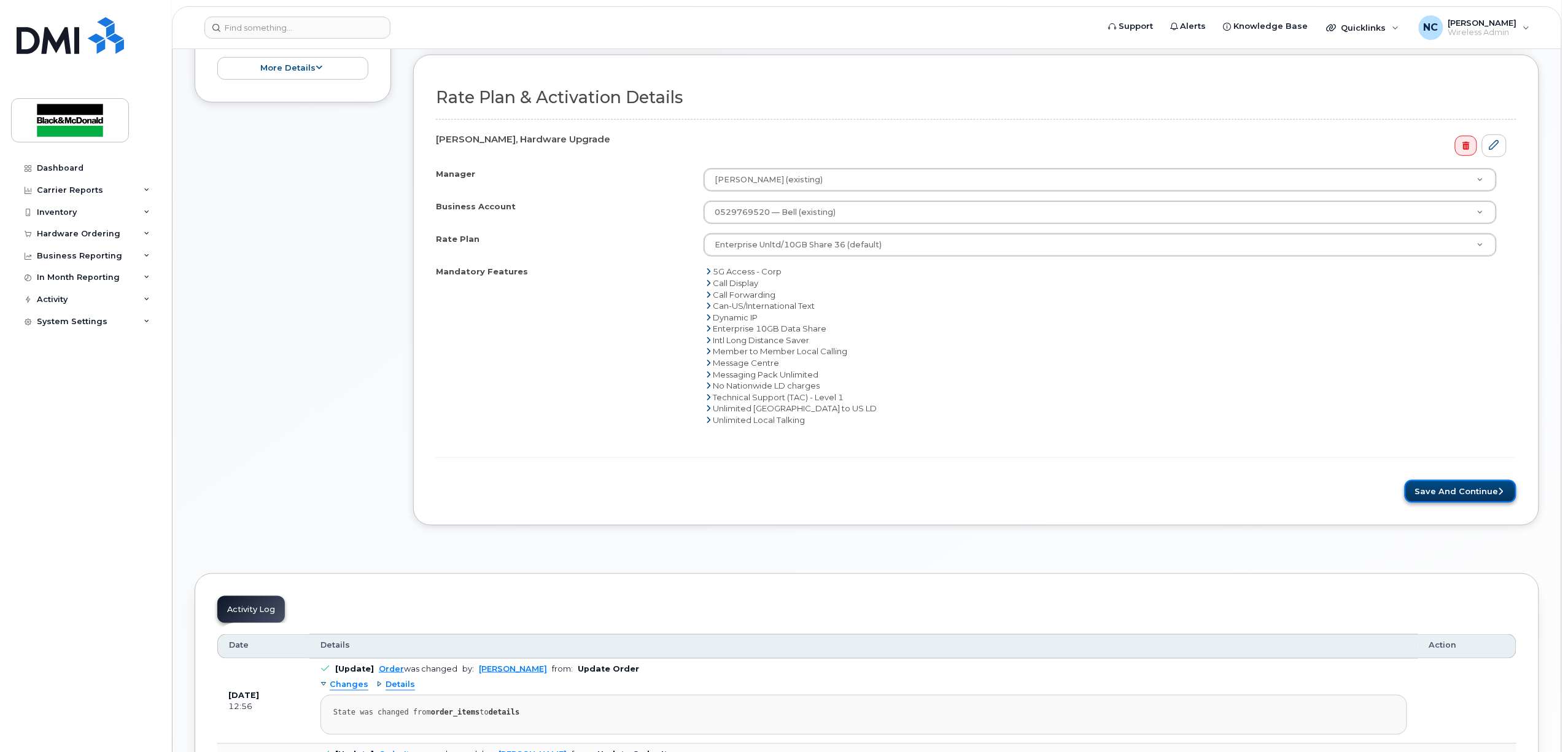
click at [1459, 498] on button "Save and Continue" at bounding box center [1461, 491] width 112 height 23
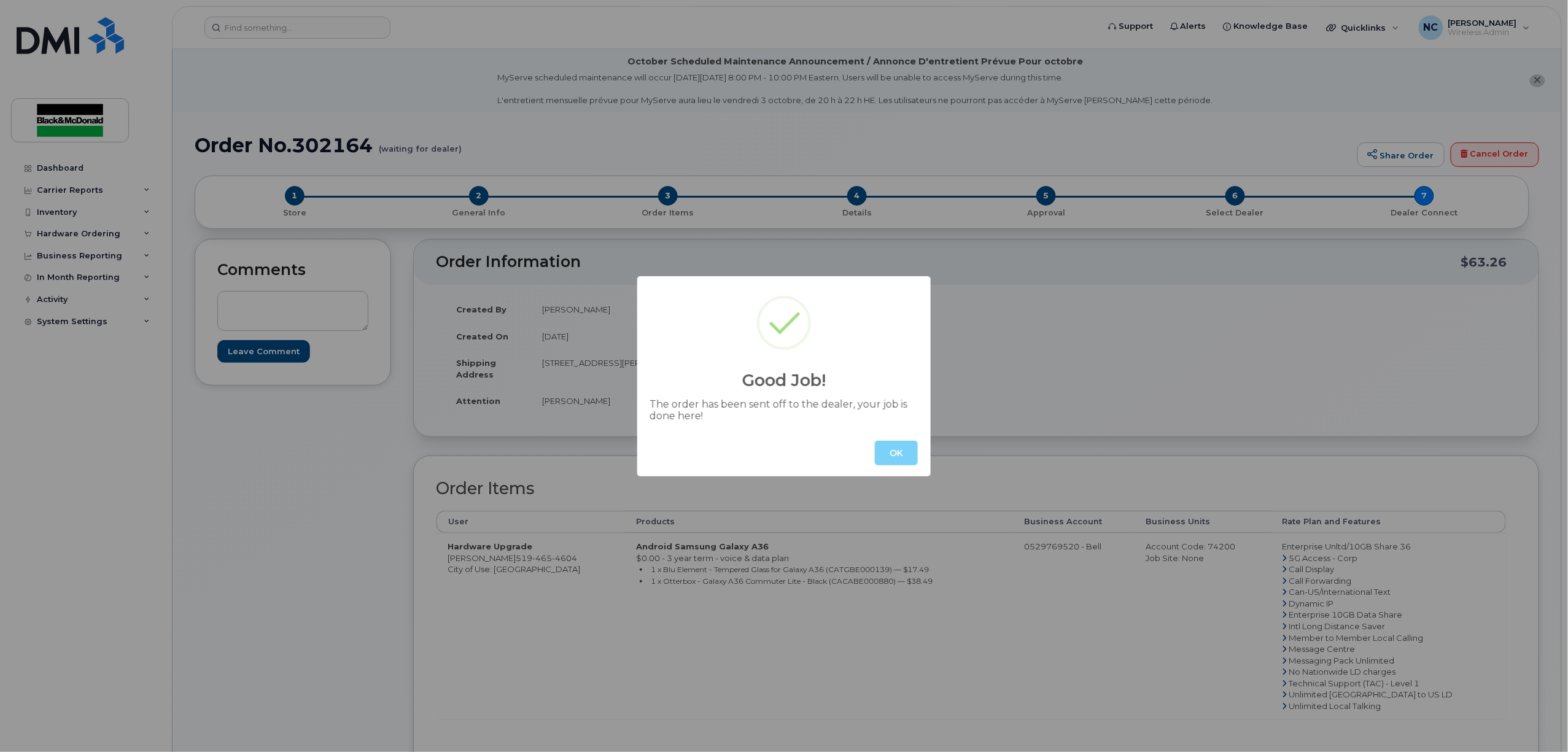
click at [887, 462] on button "OK" at bounding box center [896, 453] width 43 height 24
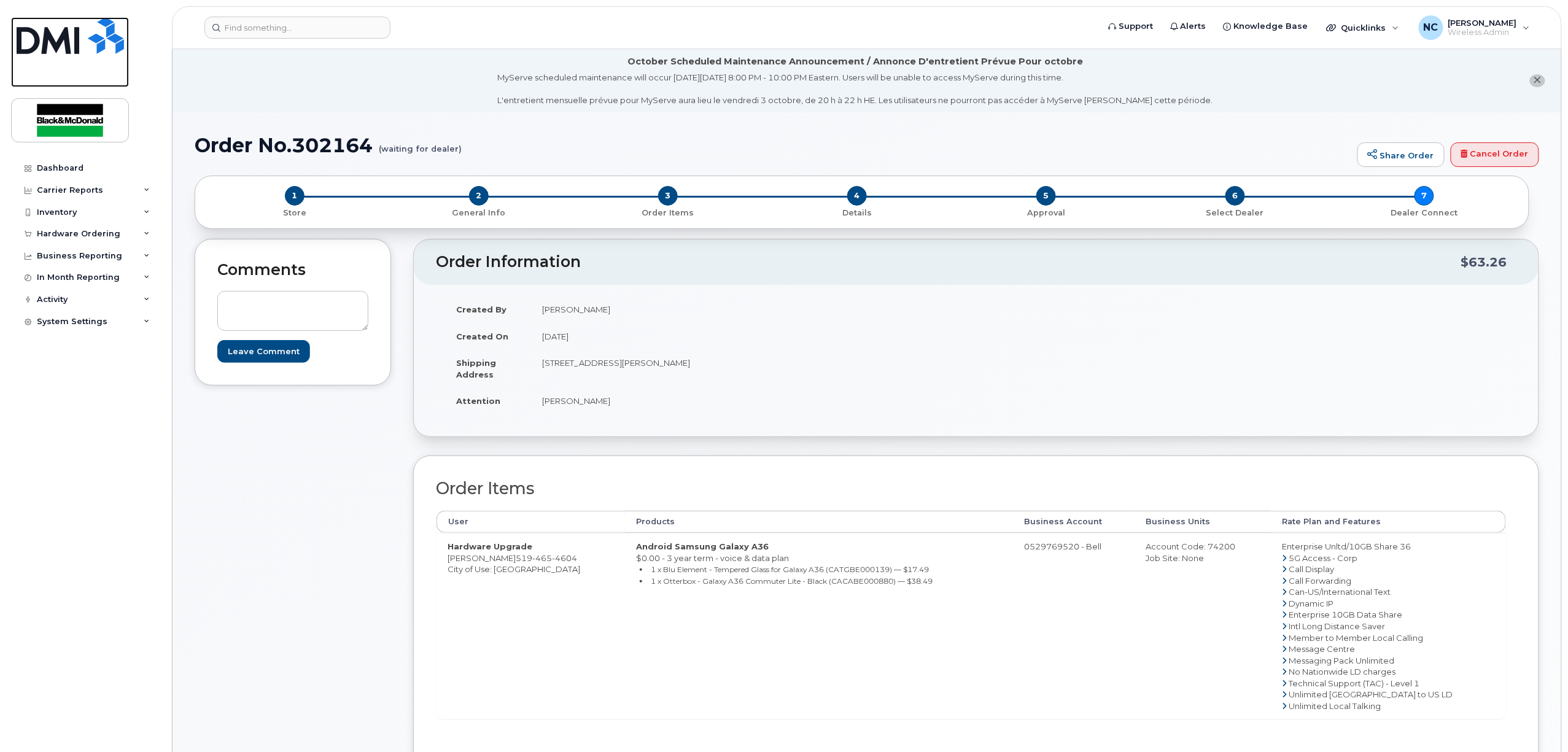
click at [56, 28] on img at bounding box center [70, 35] width 108 height 37
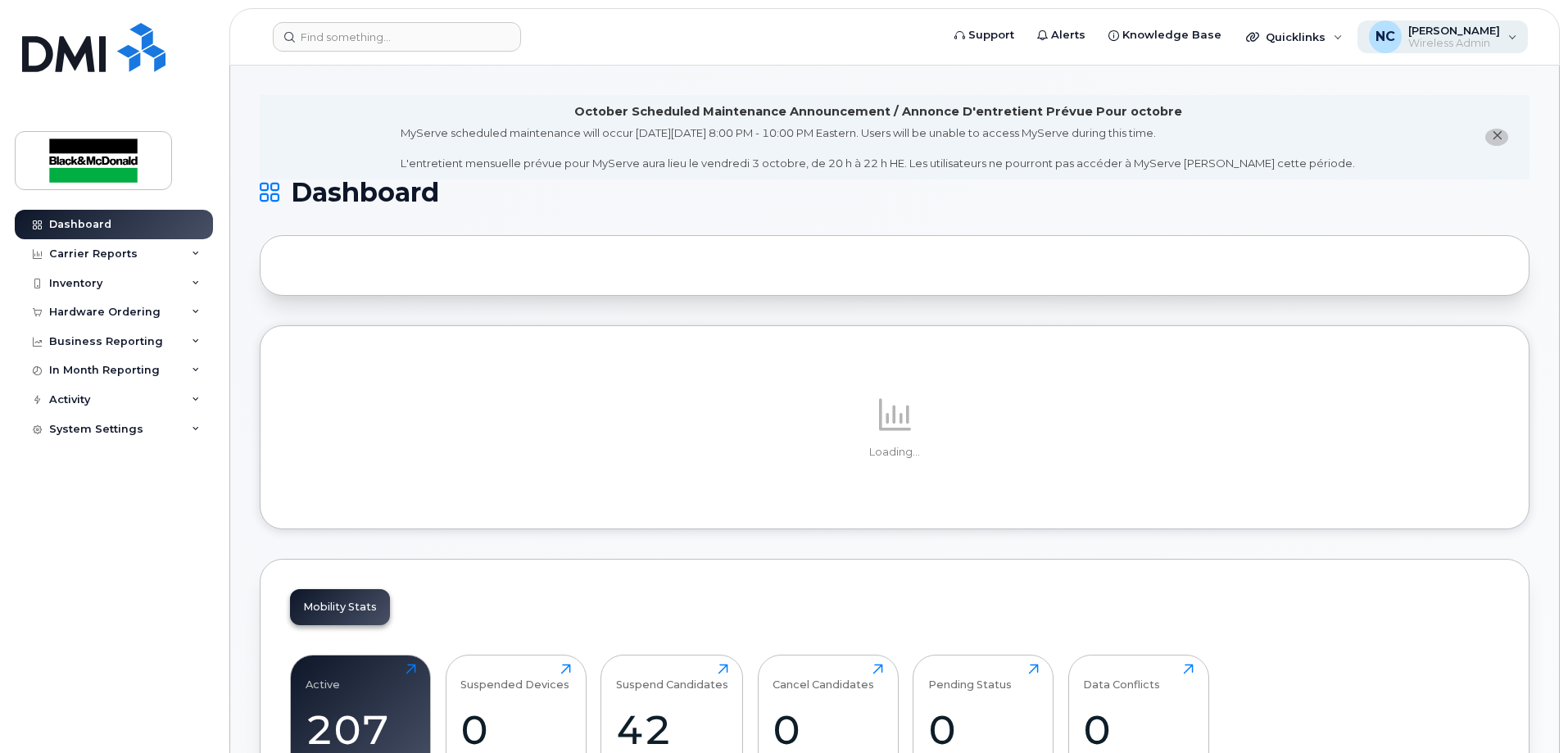
click at [1504, 40] on div "NC [PERSON_NAME] Wireless Admin" at bounding box center [1443, 36] width 171 height 32
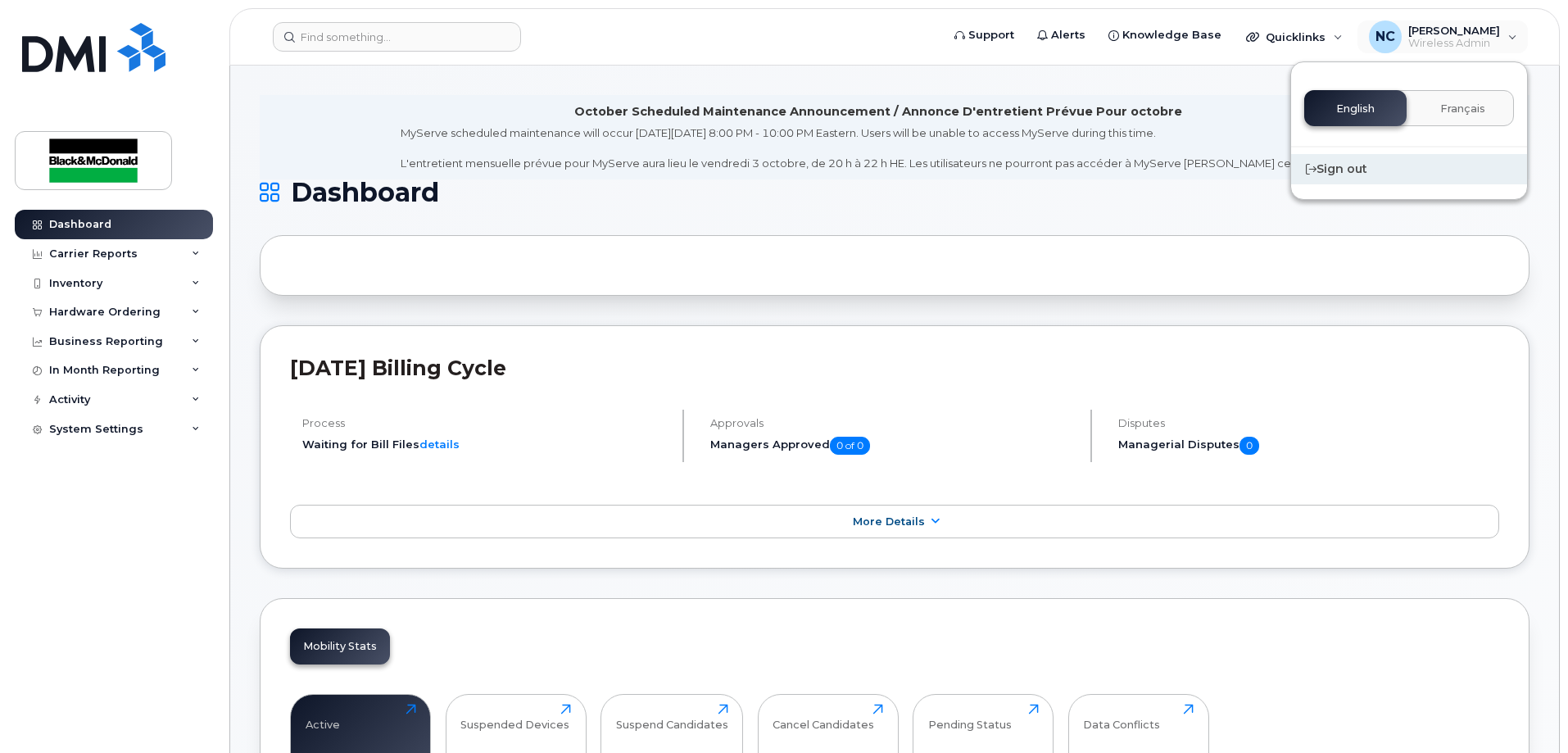
click at [1341, 173] on div "Sign out" at bounding box center [1408, 169] width 236 height 31
